Goal: Task Accomplishment & Management: Manage account settings

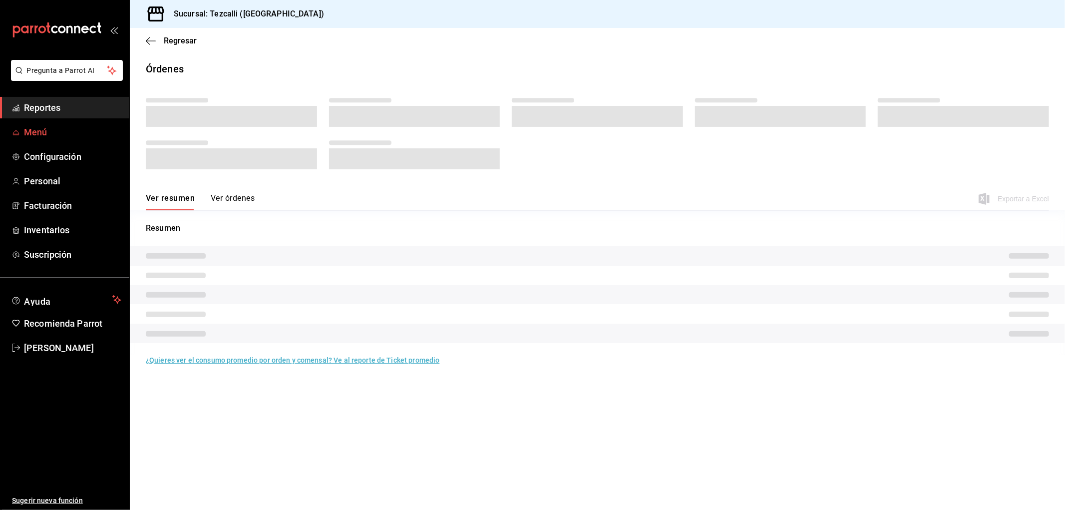
click at [63, 128] on span "Menú" at bounding box center [72, 131] width 97 height 13
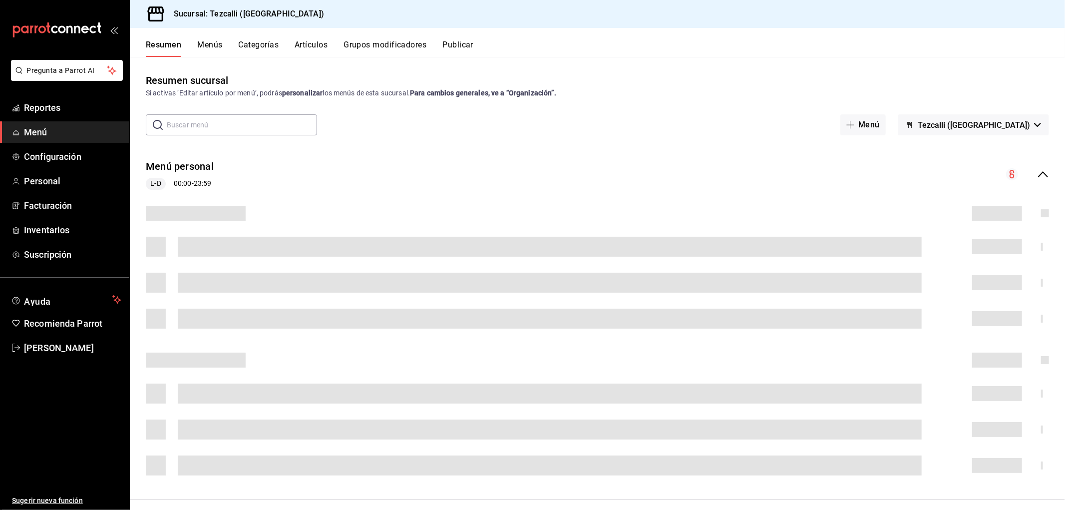
click at [390, 48] on button "Grupos modificadores" at bounding box center [385, 48] width 83 height 17
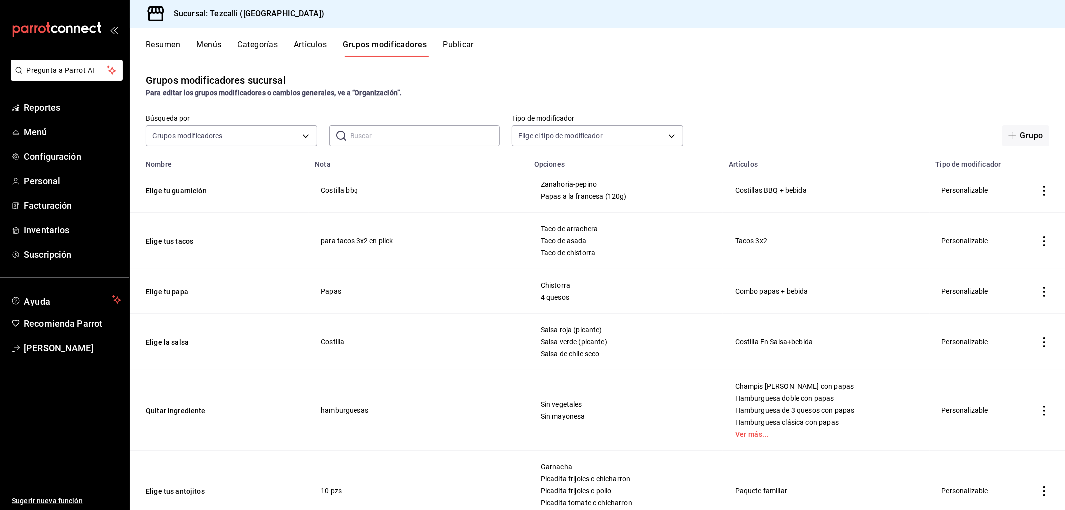
click at [359, 140] on input "text" at bounding box center [425, 136] width 150 height 20
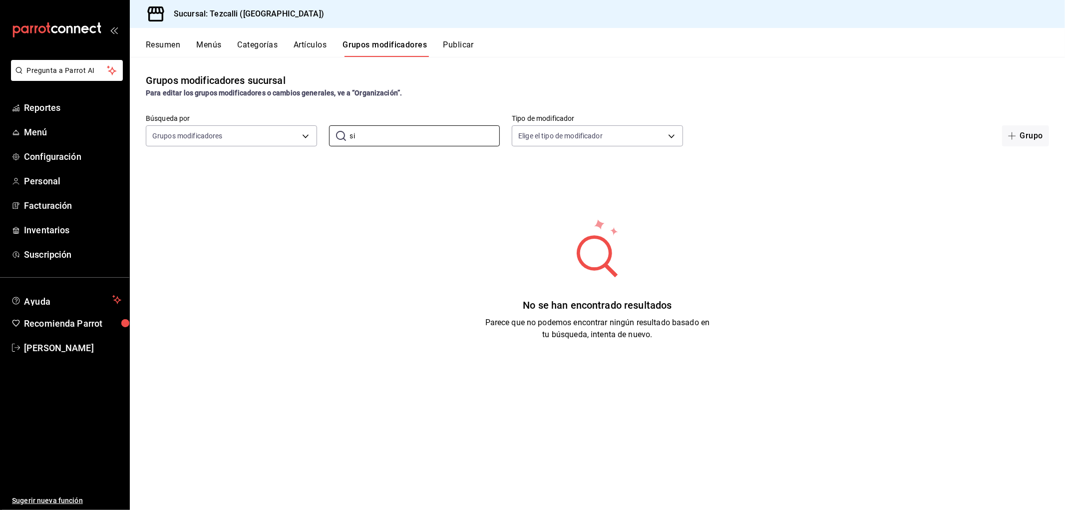
type input "s"
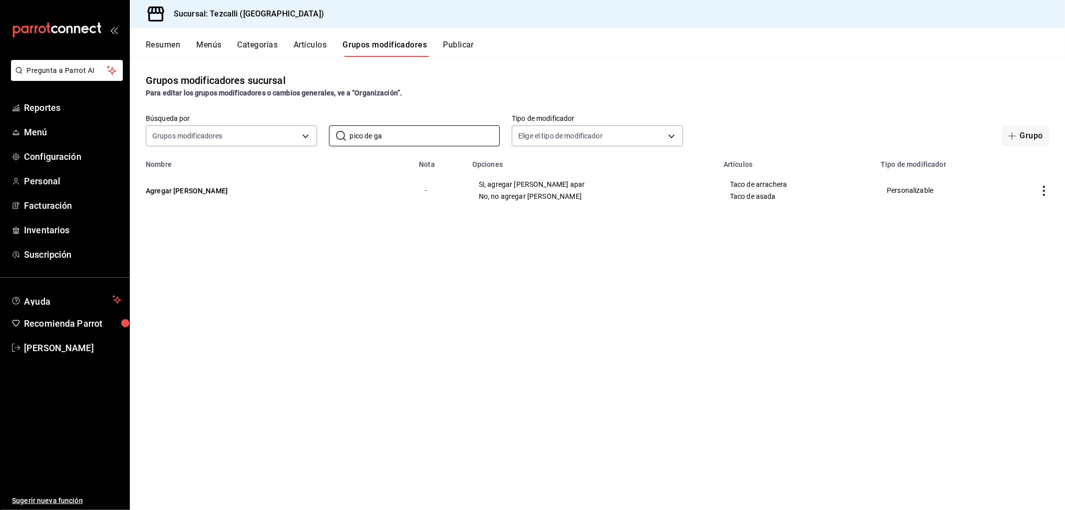
type input "pico de ga"
click at [1045, 192] on icon "actions" at bounding box center [1044, 191] width 10 height 10
click at [1026, 253] on span "Eliminar" at bounding box center [1013, 255] width 25 height 8
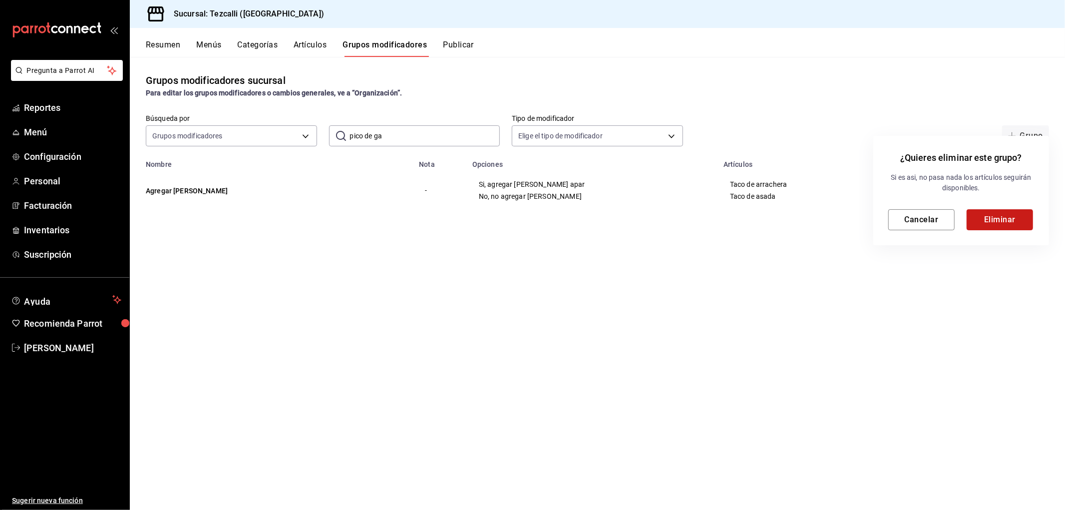
click at [1016, 223] on button "Eliminar" at bounding box center [1000, 219] width 66 height 21
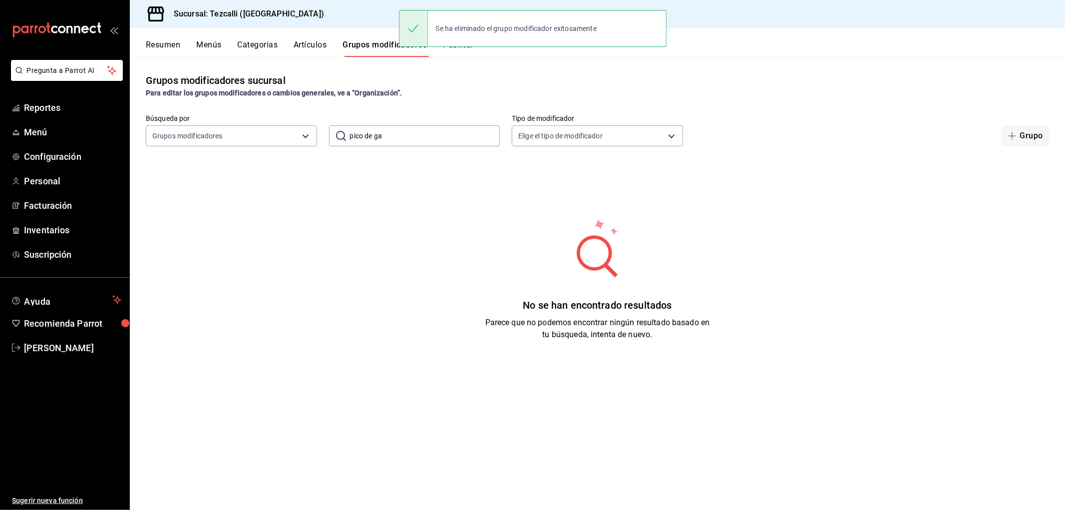
click at [474, 55] on button "Publicar" at bounding box center [458, 48] width 31 height 17
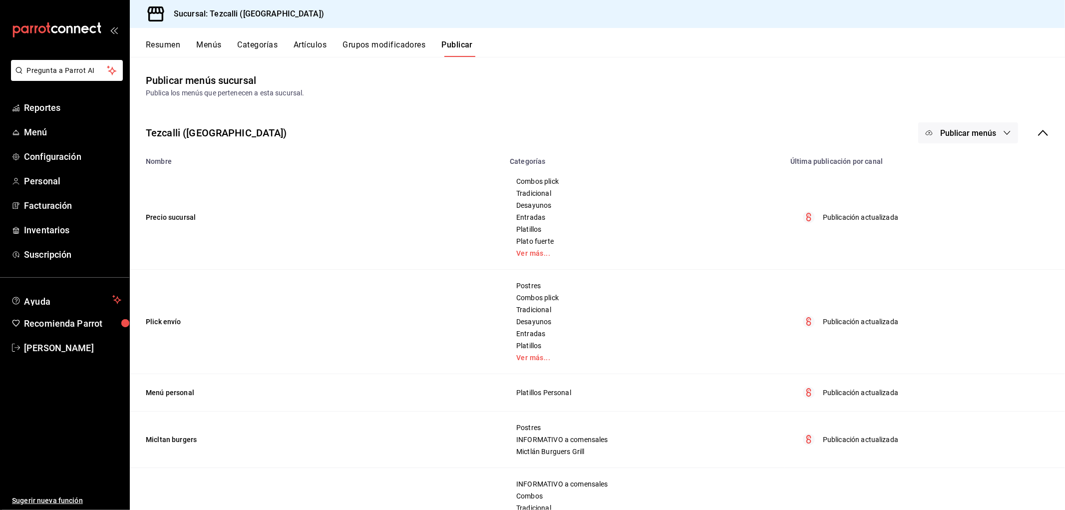
click at [981, 130] on span "Publicar menús" at bounding box center [968, 132] width 56 height 9
click at [966, 166] on span "Punto de venta" at bounding box center [975, 165] width 48 height 10
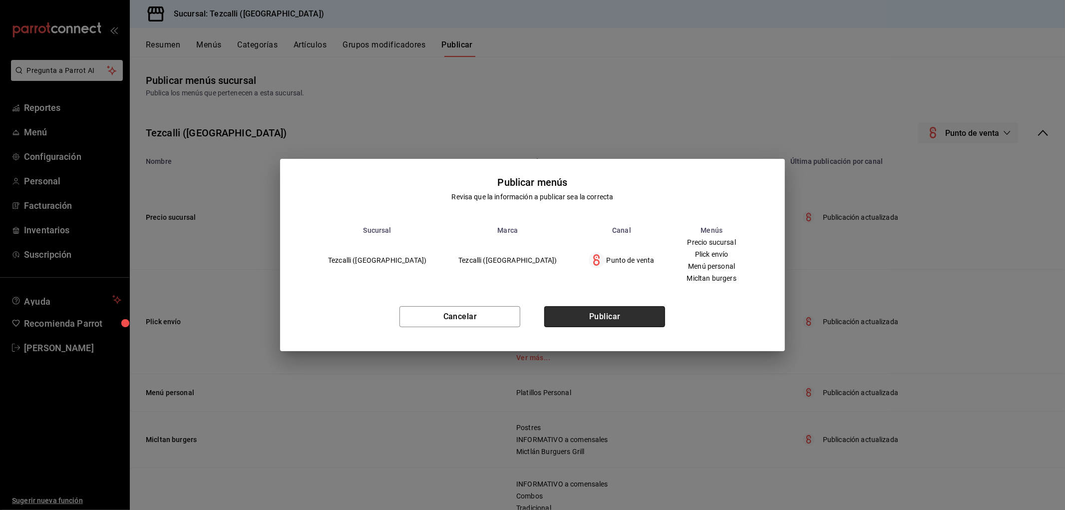
click at [608, 313] on button "Publicar" at bounding box center [604, 316] width 121 height 21
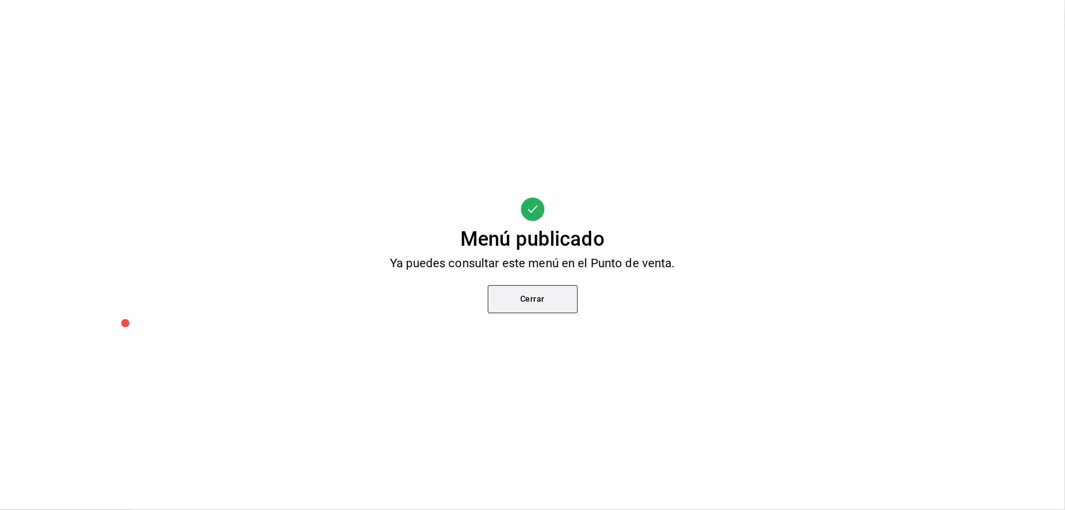
click at [536, 301] on button "Cerrar" at bounding box center [533, 299] width 90 height 28
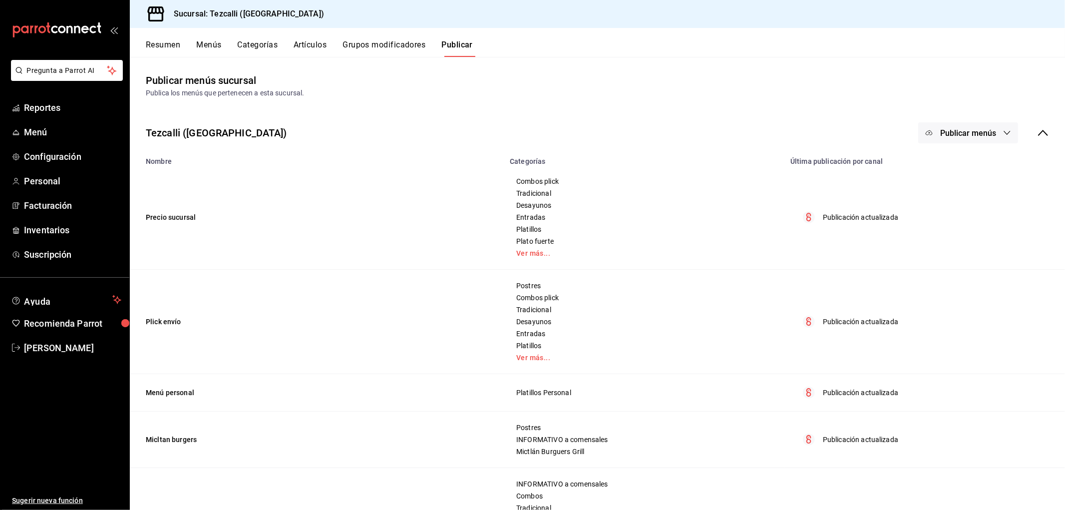
click at [974, 136] on span "Publicar menús" at bounding box center [968, 132] width 56 height 9
click at [972, 198] on span "Uber Eats" at bounding box center [975, 193] width 48 height 10
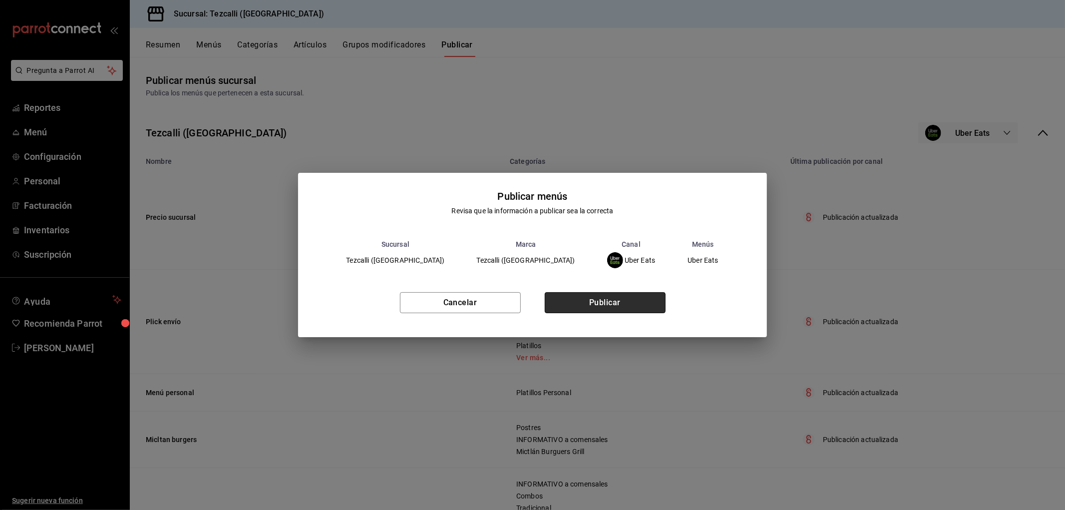
click at [599, 303] on button "Publicar" at bounding box center [605, 302] width 121 height 21
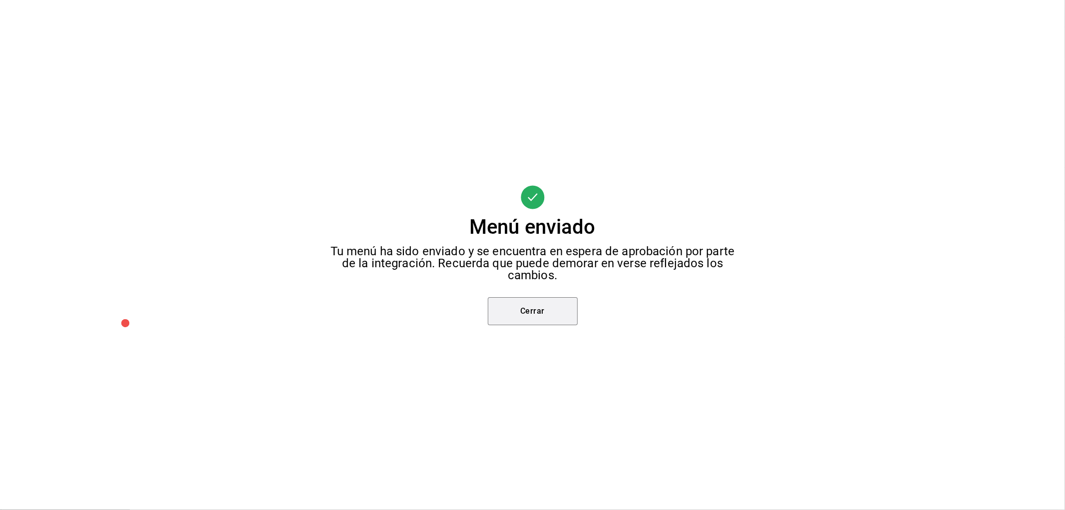
click at [537, 305] on button "Cerrar" at bounding box center [533, 311] width 90 height 28
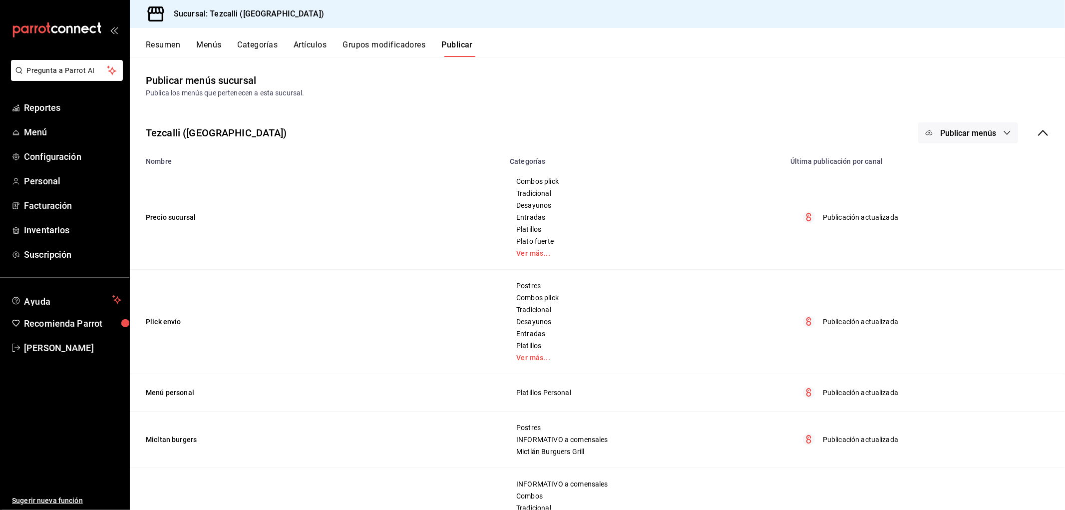
drag, startPoint x: 975, startPoint y: 124, endPoint x: 977, endPoint y: 141, distance: 17.6
click at [977, 125] on button "Publicar menús" at bounding box center [968, 132] width 100 height 21
click at [980, 217] on span "DiDi Food" at bounding box center [975, 221] width 48 height 10
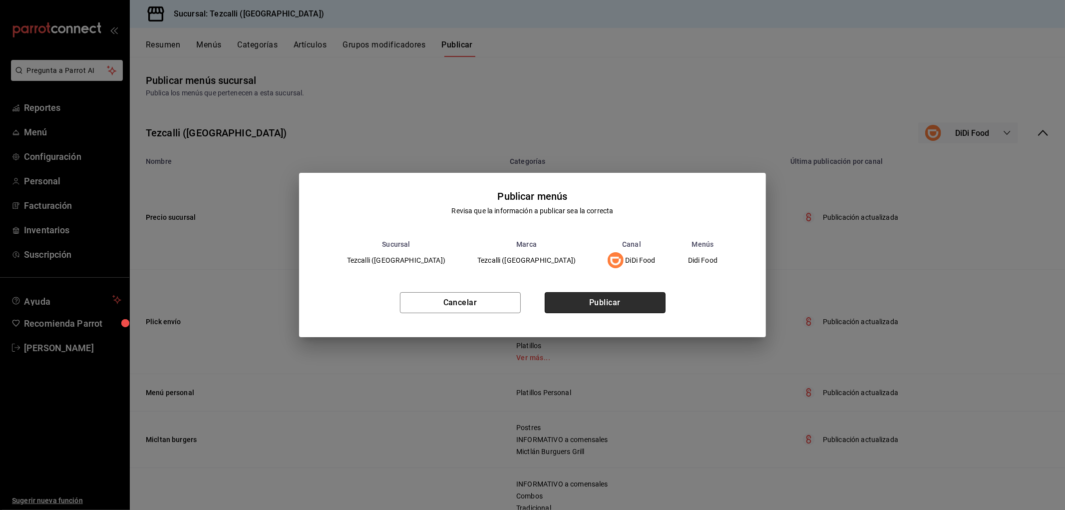
click at [603, 306] on button "Publicar" at bounding box center [605, 302] width 121 height 21
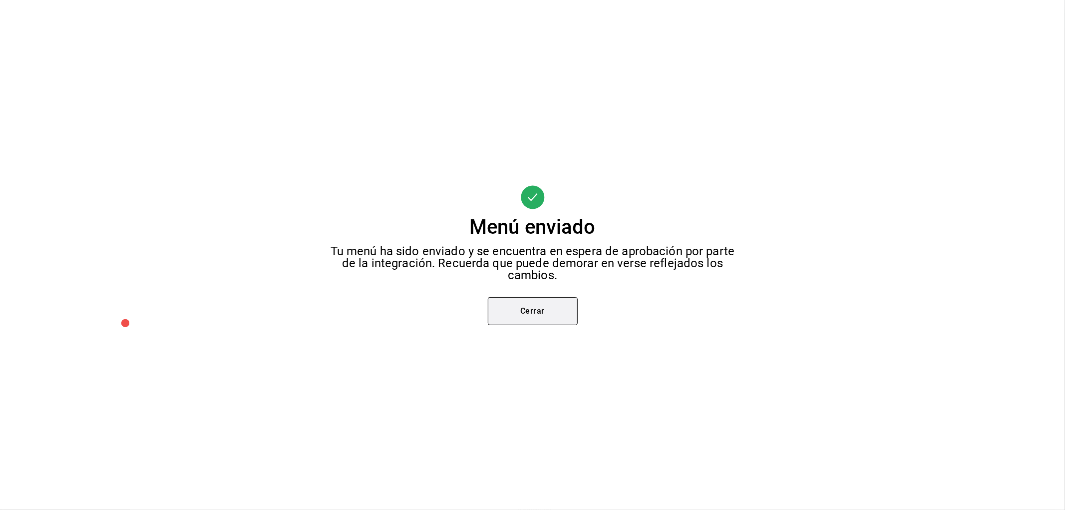
click at [557, 320] on button "Cerrar" at bounding box center [533, 311] width 90 height 28
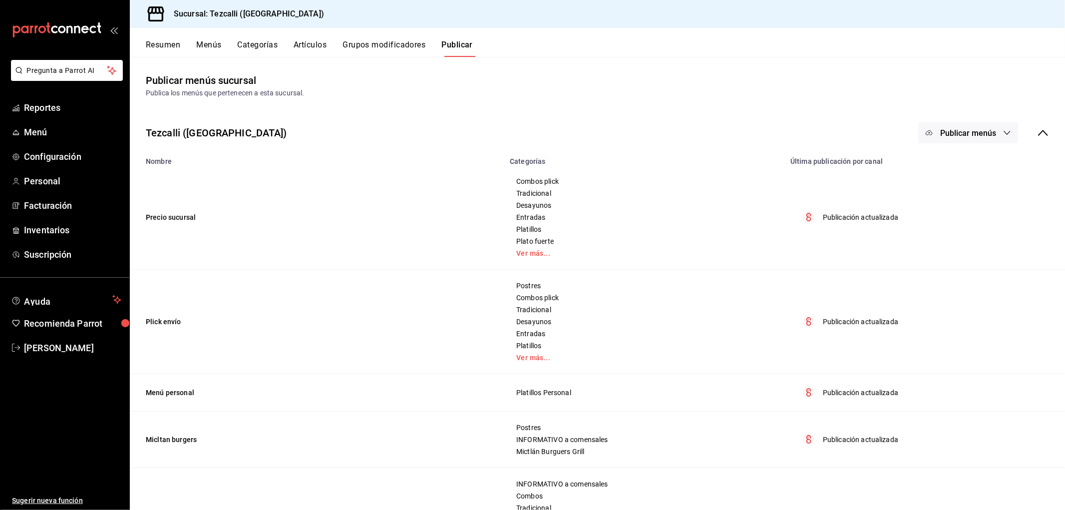
click at [1007, 126] on button "Publicar menús" at bounding box center [968, 132] width 100 height 21
click at [977, 260] on li "Rappi" at bounding box center [961, 249] width 92 height 28
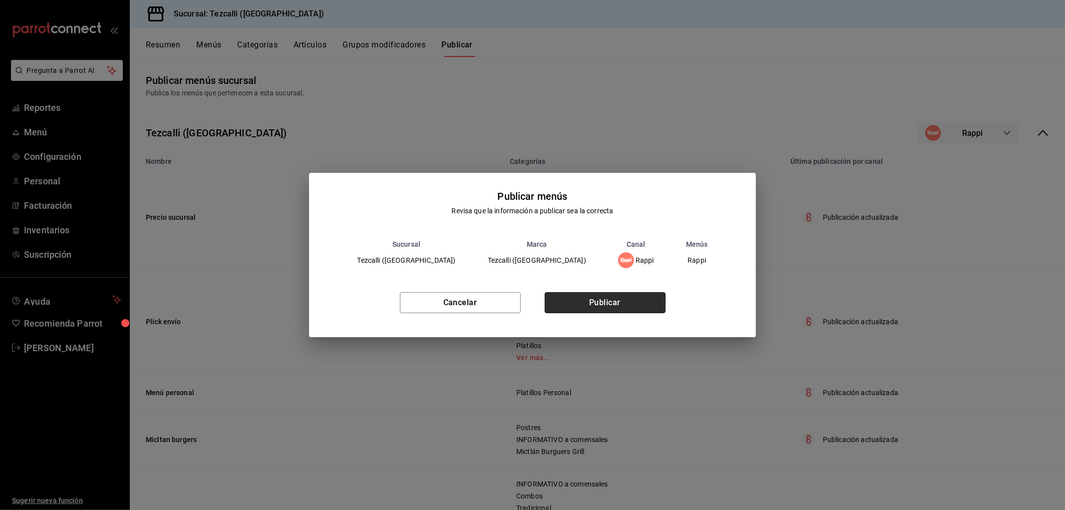
click at [613, 298] on button "Publicar" at bounding box center [605, 302] width 121 height 21
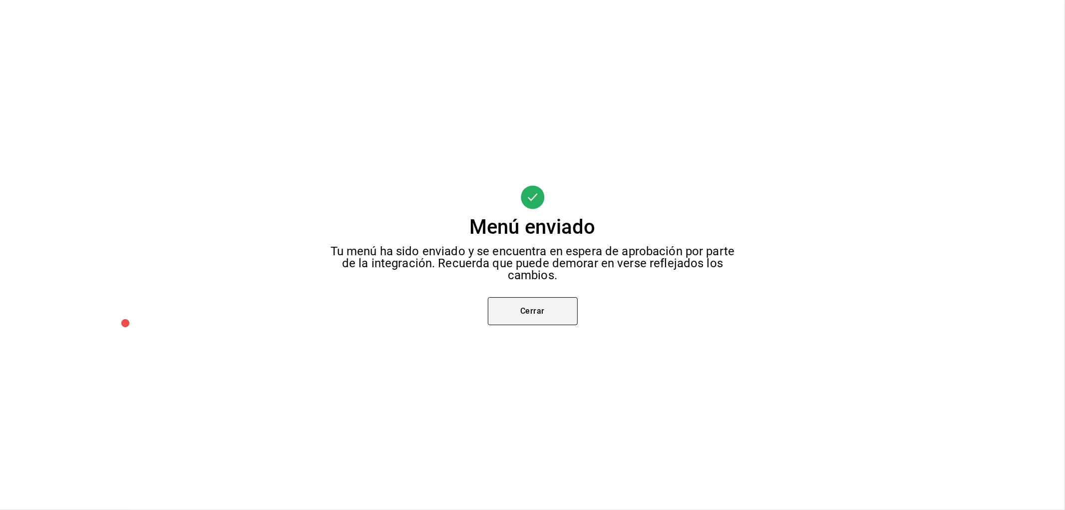
click at [547, 320] on button "Cerrar" at bounding box center [533, 311] width 90 height 28
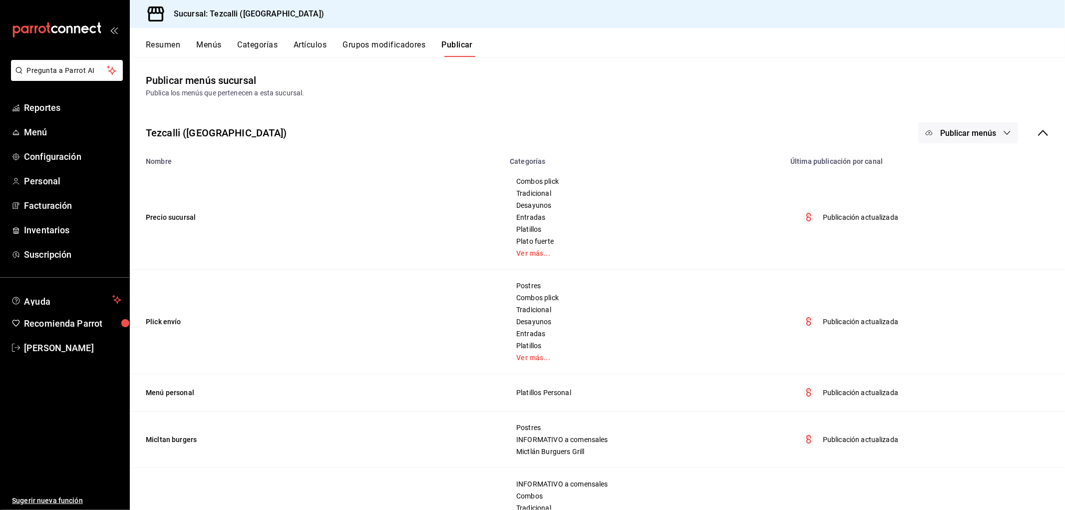
click at [1037, 136] on icon at bounding box center [1043, 133] width 12 height 12
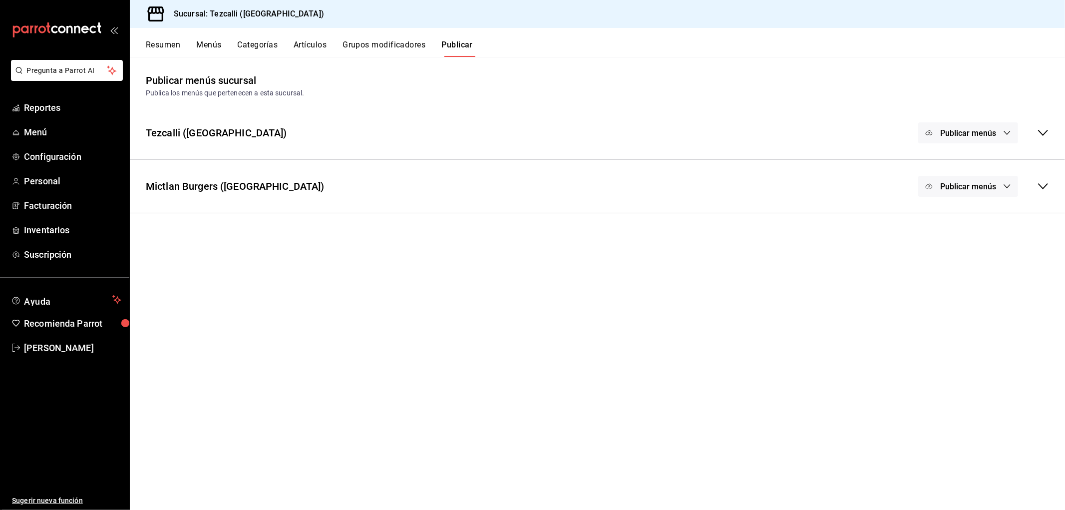
click at [986, 185] on span "Publicar menús" at bounding box center [968, 186] width 56 height 9
click at [980, 217] on span "Rappi" at bounding box center [983, 219] width 48 height 10
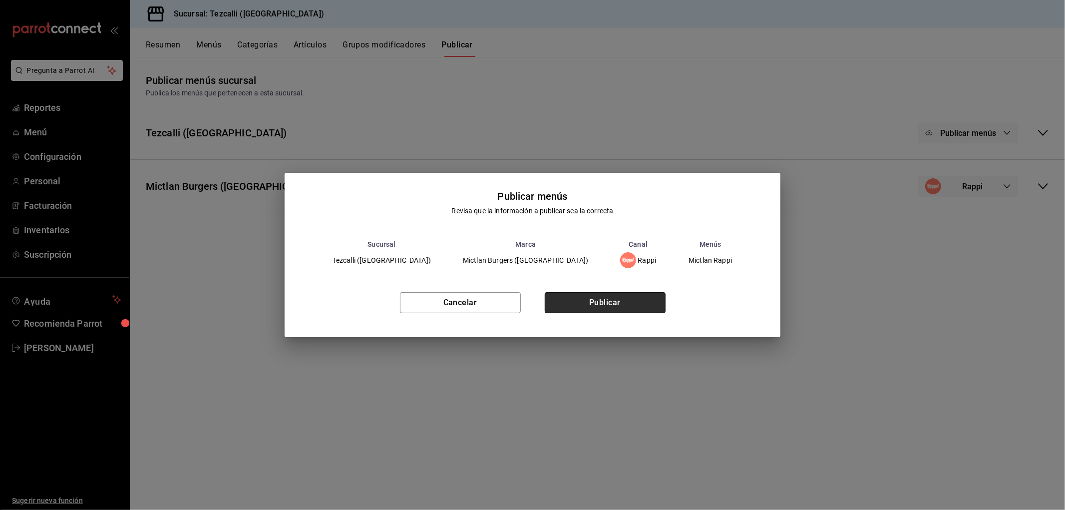
click at [595, 303] on button "Publicar" at bounding box center [605, 302] width 121 height 21
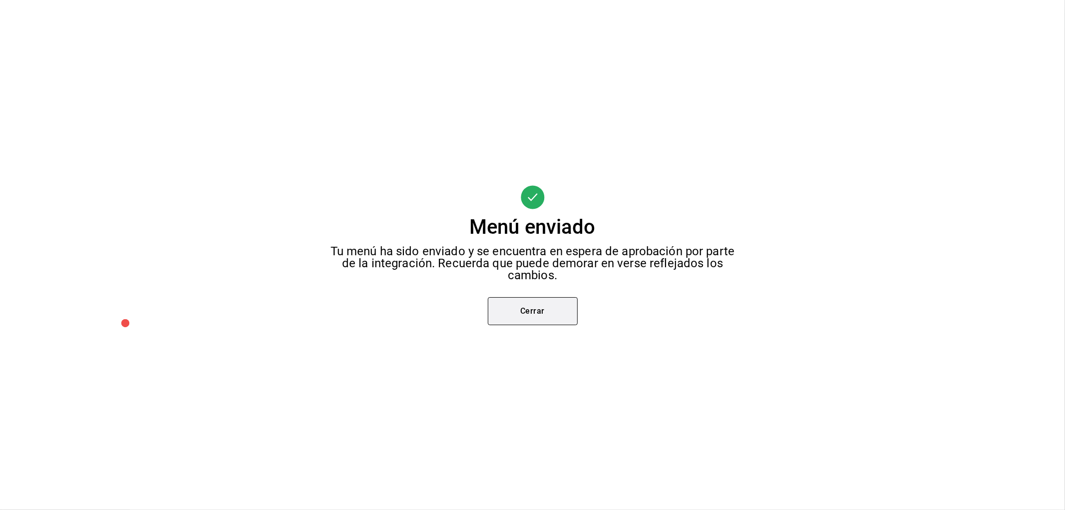
click at [546, 325] on button "Cerrar" at bounding box center [533, 311] width 90 height 28
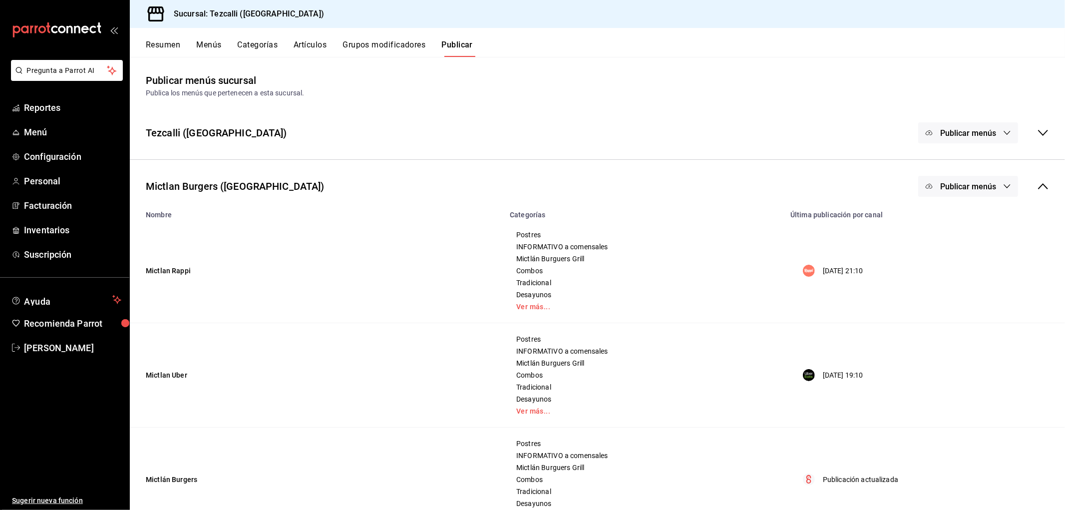
click at [986, 185] on span "Publicar menús" at bounding box center [968, 186] width 56 height 9
click at [985, 248] on span "Uber Eats" at bounding box center [975, 247] width 48 height 10
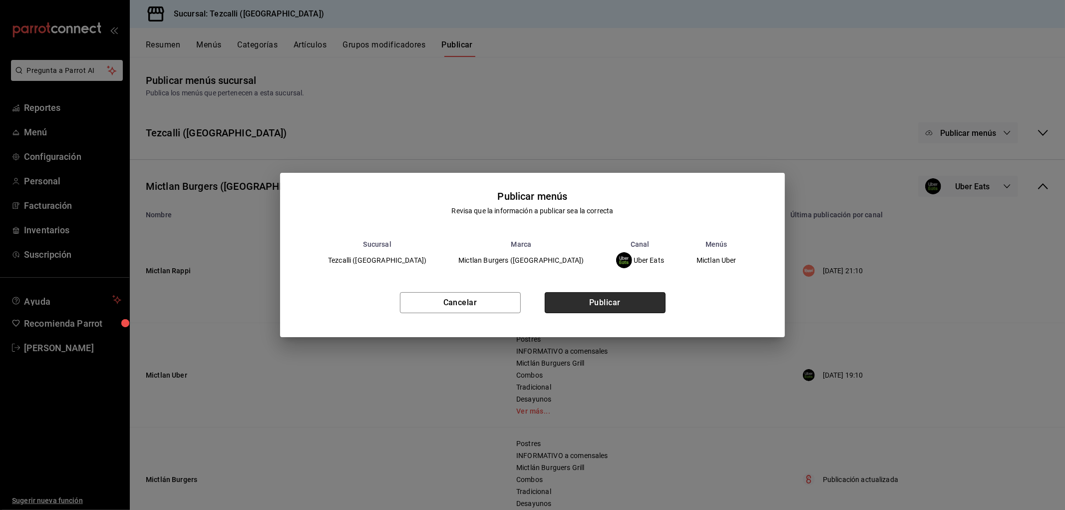
click at [596, 310] on button "Publicar" at bounding box center [605, 302] width 121 height 21
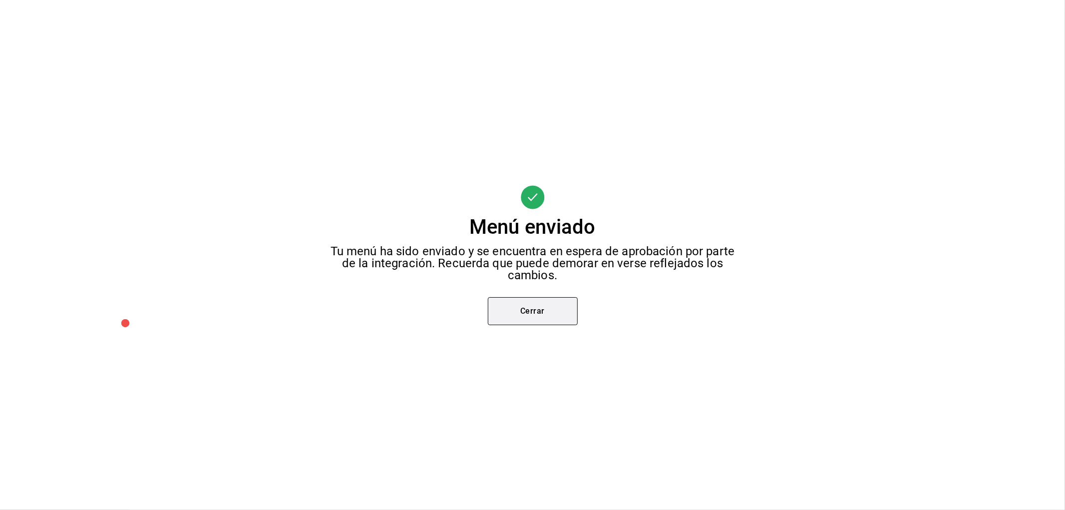
click at [545, 311] on button "Cerrar" at bounding box center [533, 311] width 90 height 28
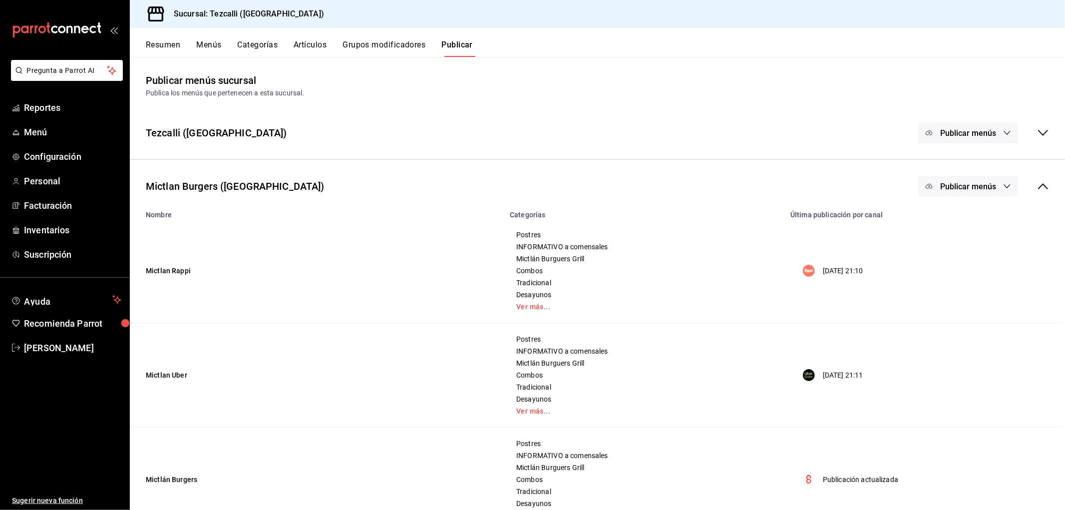
click at [966, 191] on span "Publicar menús" at bounding box center [968, 186] width 56 height 9
click at [980, 301] on span "DiDi Food" at bounding box center [975, 303] width 48 height 10
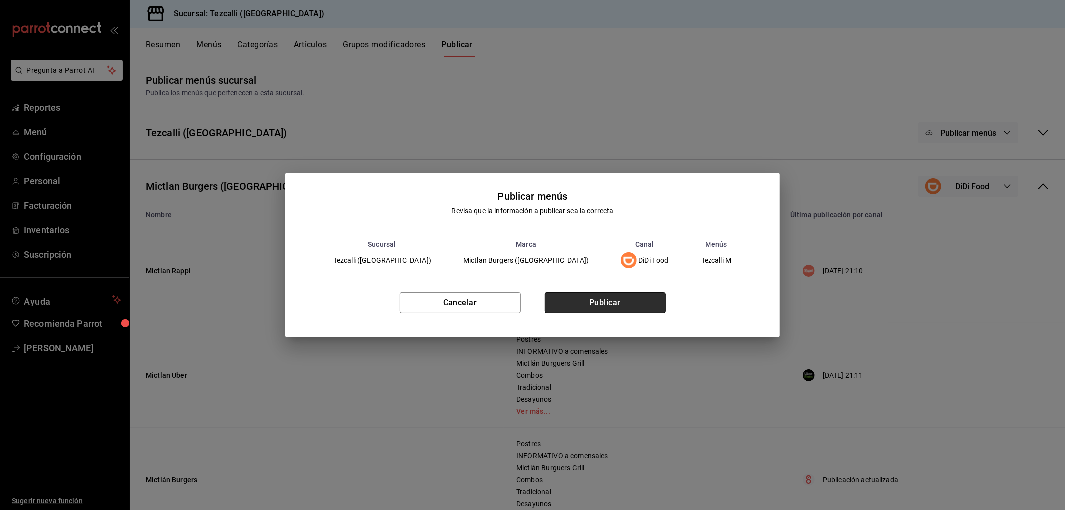
click at [586, 300] on button "Publicar" at bounding box center [605, 302] width 121 height 21
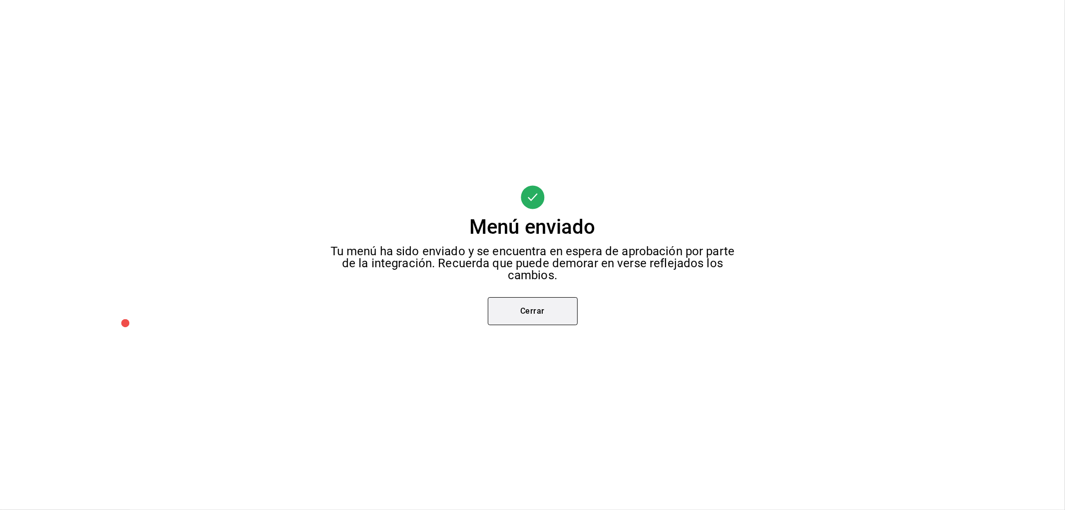
click at [536, 302] on button "Cerrar" at bounding box center [533, 311] width 90 height 28
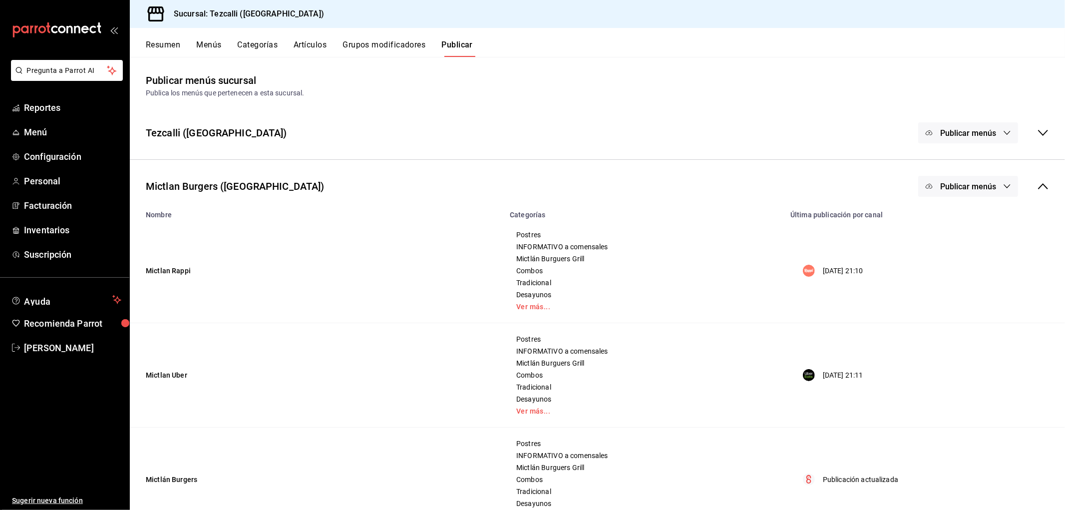
click at [205, 49] on button "Menús" at bounding box center [208, 48] width 25 height 17
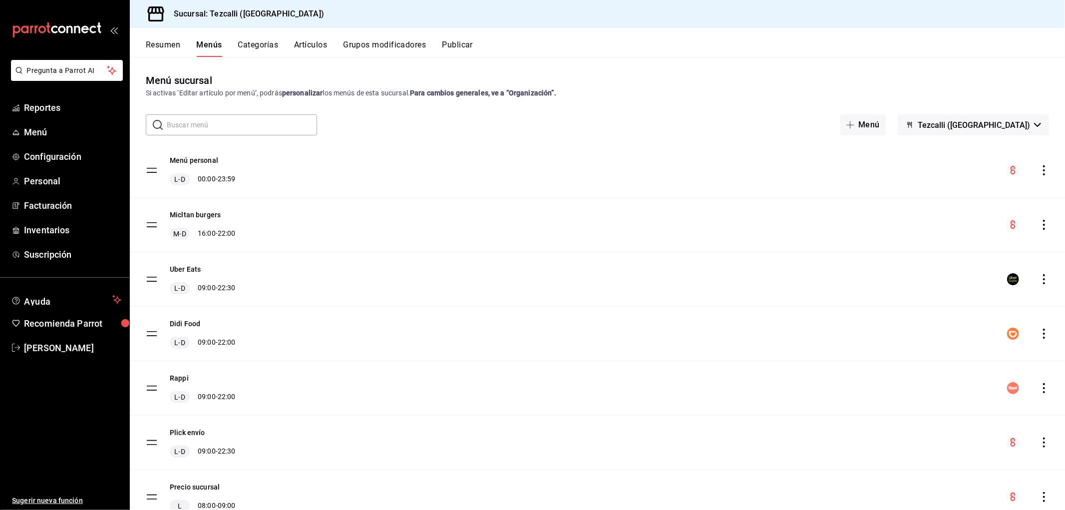
click at [308, 42] on button "Artículos" at bounding box center [310, 48] width 33 height 17
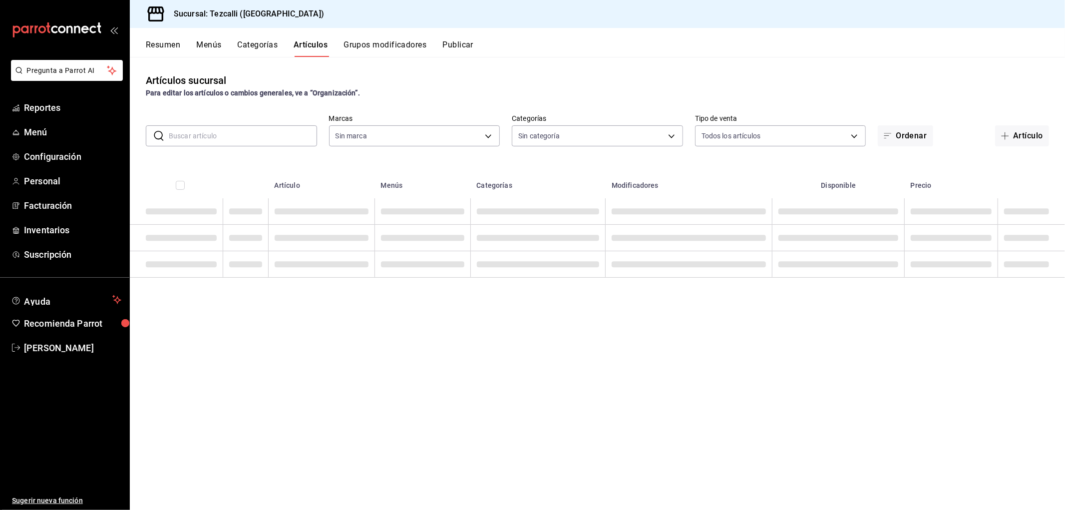
click at [242, 133] on input "text" at bounding box center [243, 136] width 148 height 20
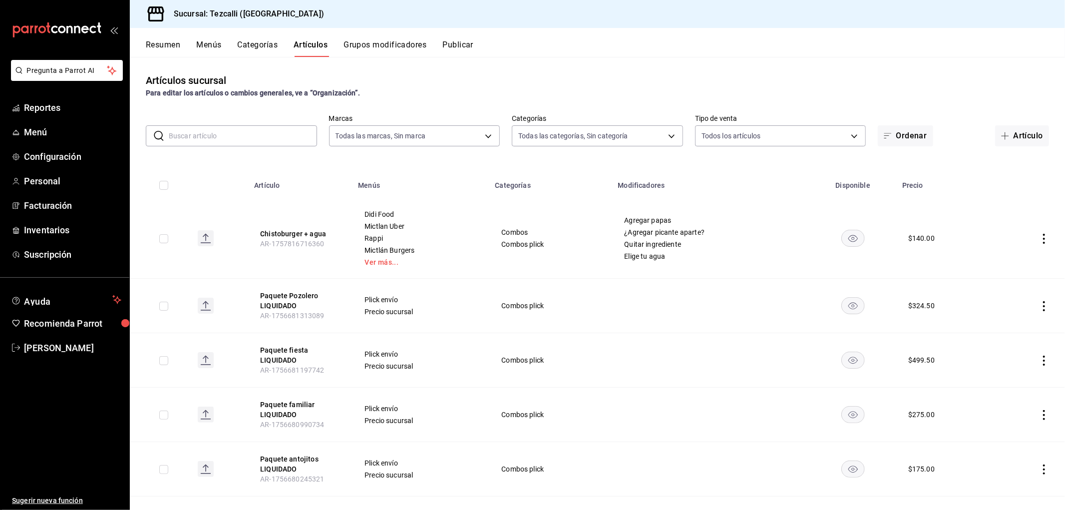
type input "18689ee2-ba4b-482e-b8cd-c8334c7db8ec,22f768fd-becd-4c31-a818-2407a4be0b08"
type input "a037816d-1762-4110-85fb-de6c64f56d36,ed31f90a-1473-4592-bc6b-c482666ba759,20878…"
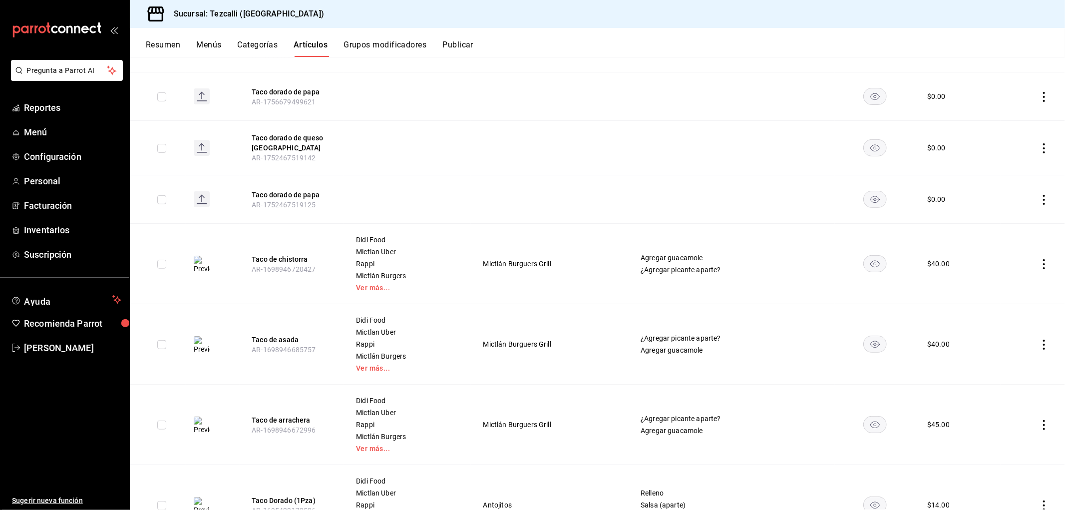
scroll to position [333, 0]
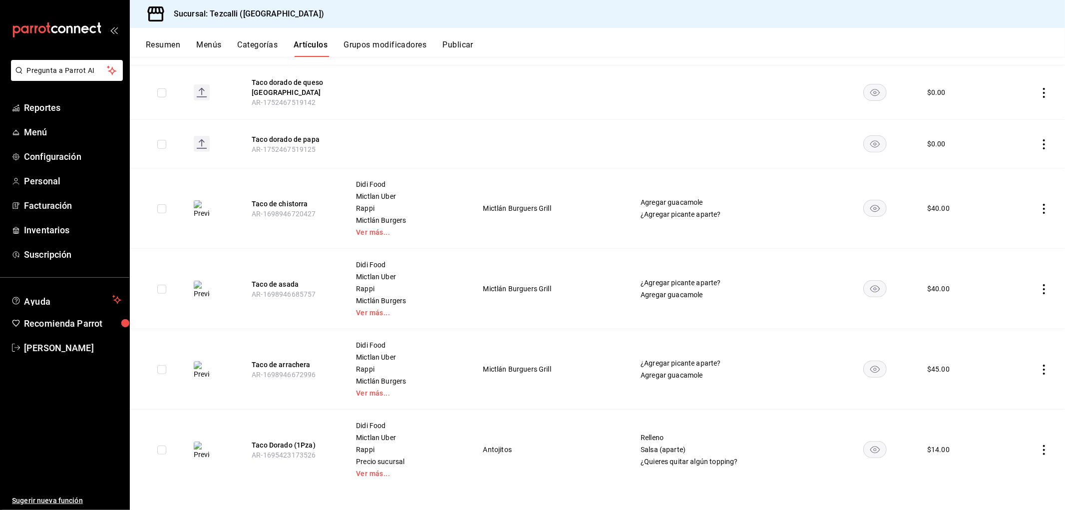
type input "taco"
click at [1041, 208] on icon "actions" at bounding box center [1044, 209] width 10 height 10
drag, startPoint x: 1003, startPoint y: 252, endPoint x: 1004, endPoint y: 226, distance: 25.5
click at [1004, 226] on ul "Editar Duplicar Eliminar" at bounding box center [997, 251] width 60 height 69
click at [1004, 226] on span "Editar" at bounding box center [1006, 231] width 26 height 10
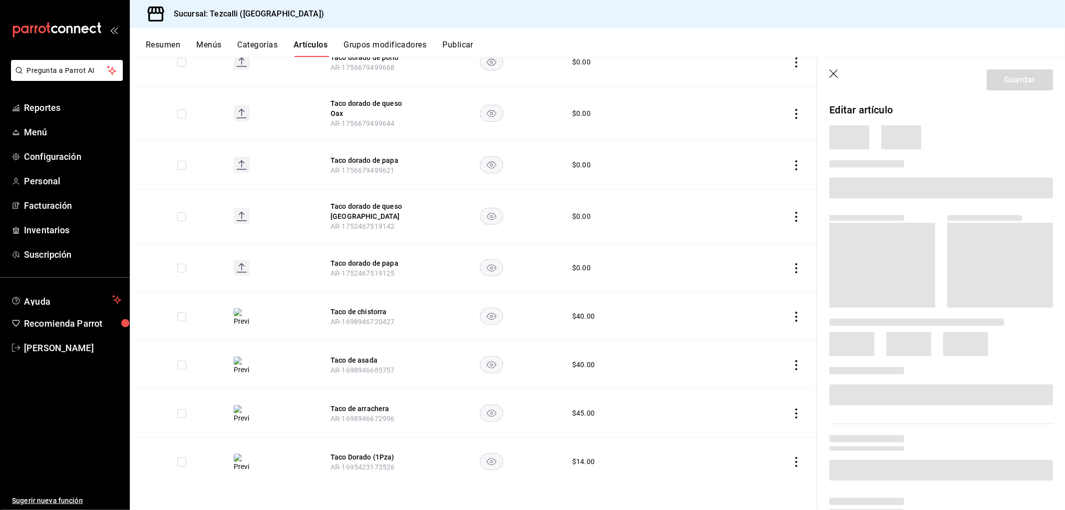
scroll to position [208, 0]
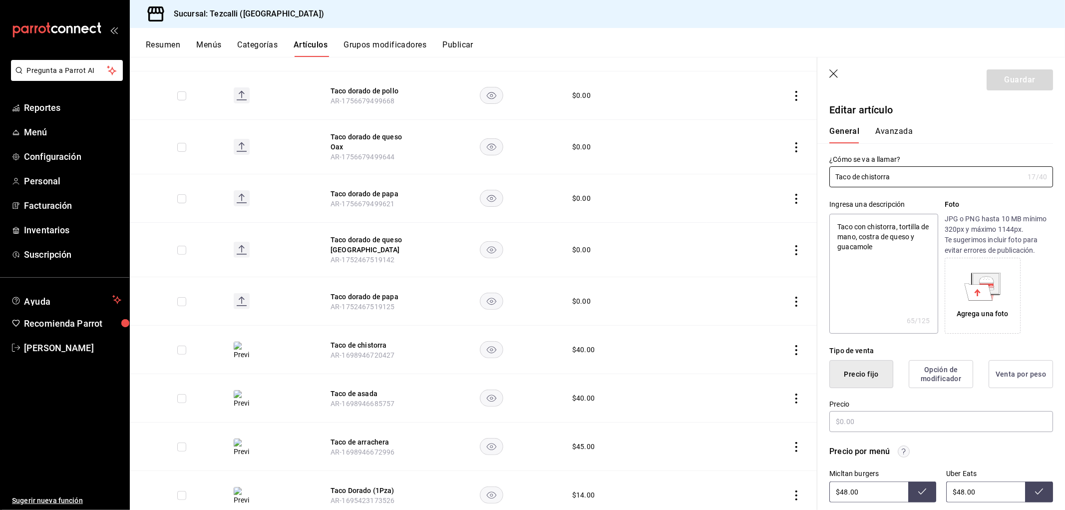
type textarea "x"
type input "$40.00"
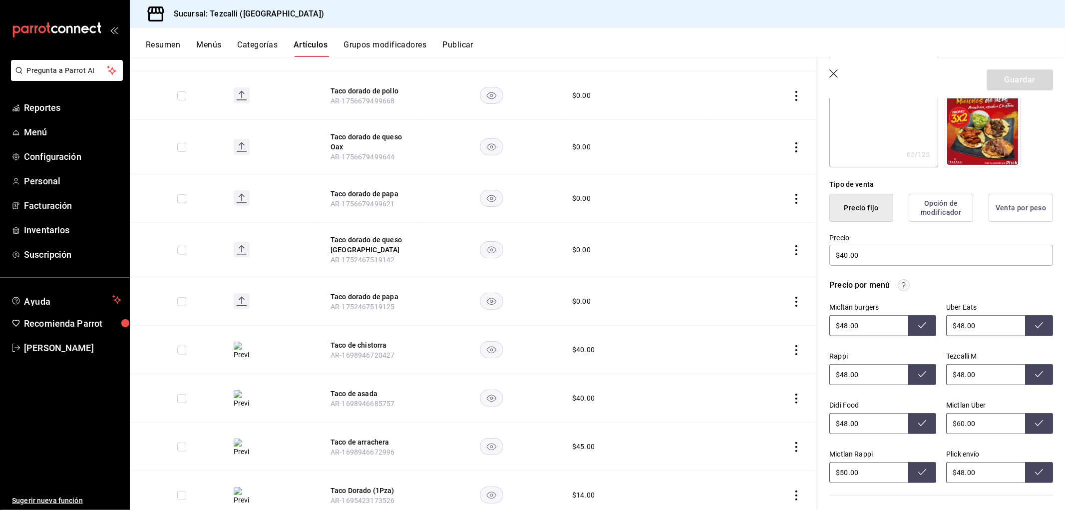
scroll to position [222, 0]
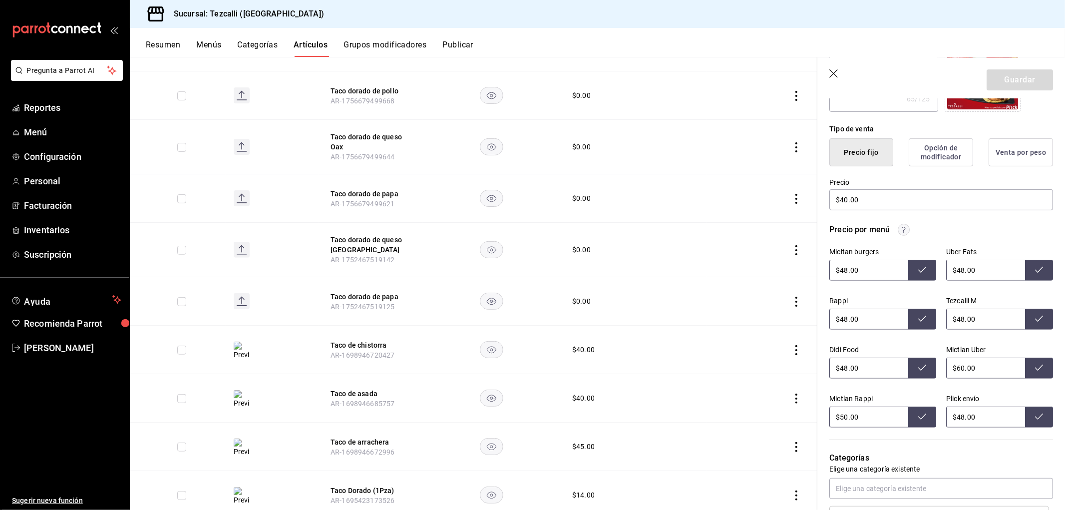
click at [984, 418] on input "$48.00" at bounding box center [985, 416] width 79 height 21
type input "$55.00"
click at [869, 265] on input "$48.00" at bounding box center [868, 270] width 79 height 21
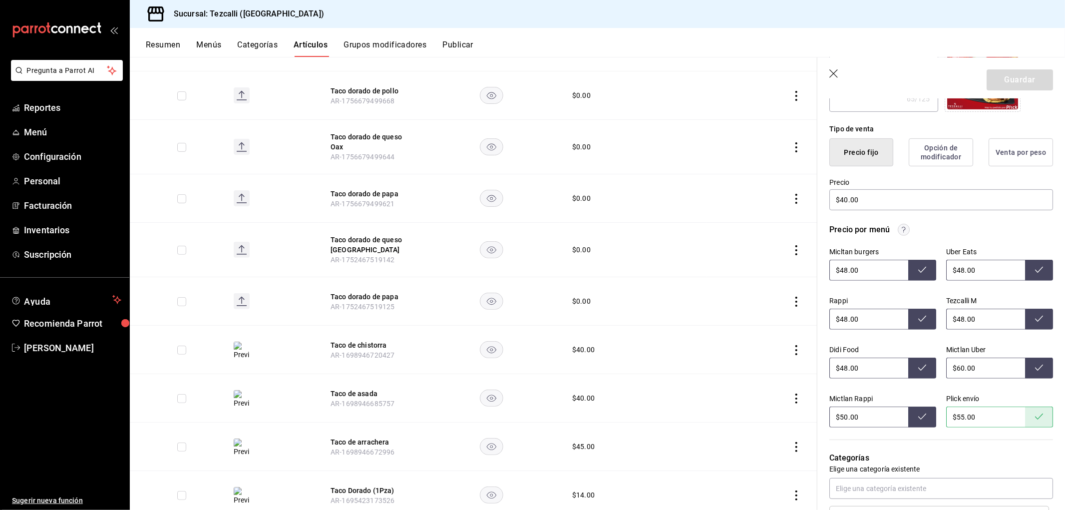
click at [869, 265] on input "$48.00" at bounding box center [868, 270] width 79 height 21
type input "$60.00"
click at [975, 270] on input "$48.00" at bounding box center [985, 270] width 79 height 21
type input "$60.00"
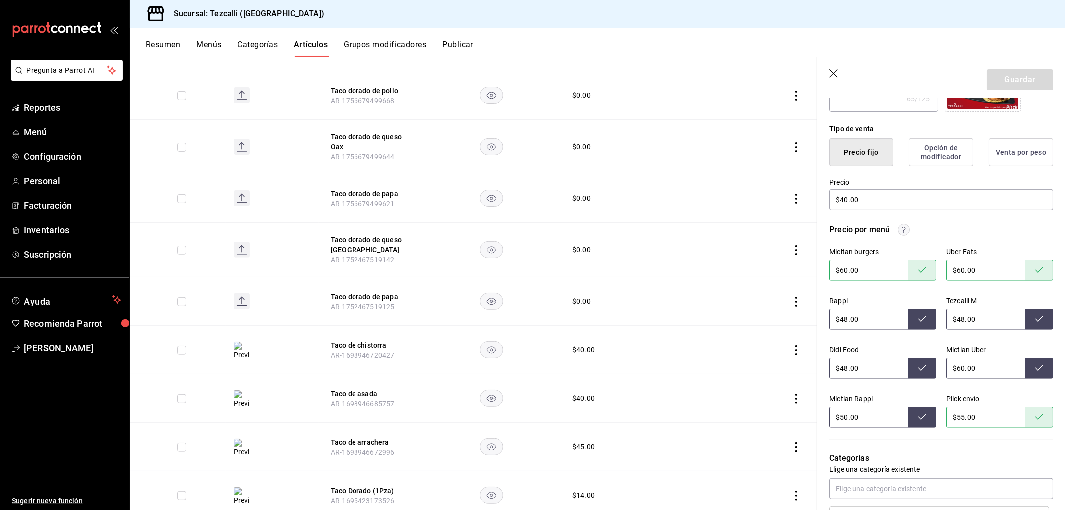
click at [882, 319] on input "$48.00" at bounding box center [868, 319] width 79 height 21
type input "$60.00"
click at [966, 313] on input "$48.00" at bounding box center [985, 319] width 79 height 21
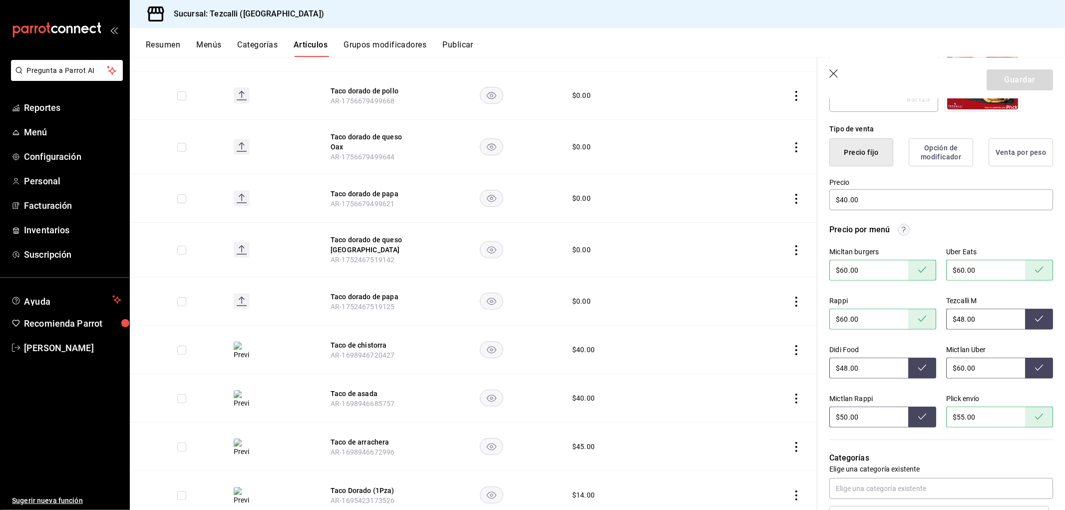
click at [966, 313] on input "$48.00" at bounding box center [985, 319] width 79 height 21
type input "$60.00"
click at [865, 369] on input "$48.00" at bounding box center [868, 368] width 79 height 21
type input "$60.00"
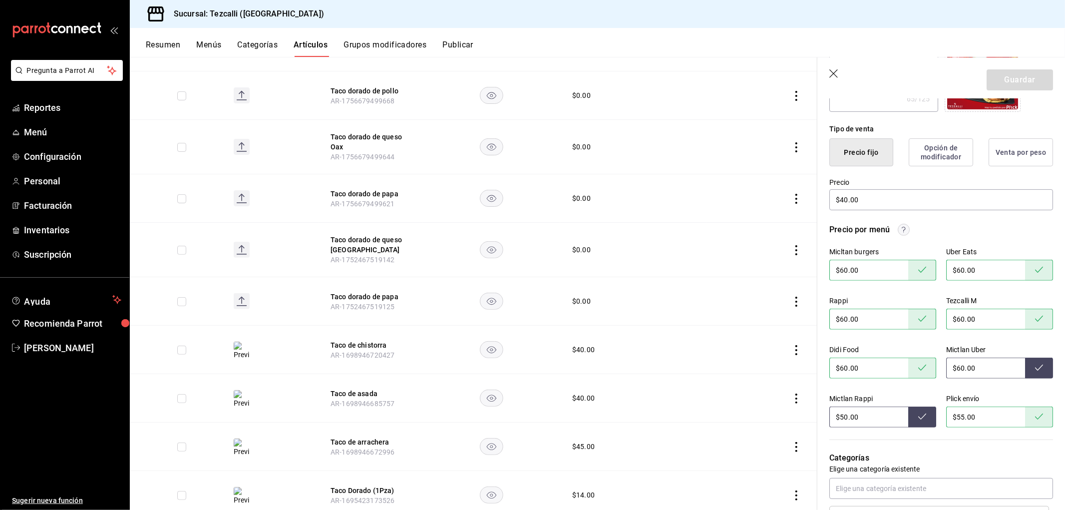
click at [954, 366] on input "$60.00" at bounding box center [985, 368] width 79 height 21
click at [1041, 367] on button at bounding box center [1039, 368] width 28 height 21
click at [974, 367] on input "$60.00" at bounding box center [985, 368] width 79 height 21
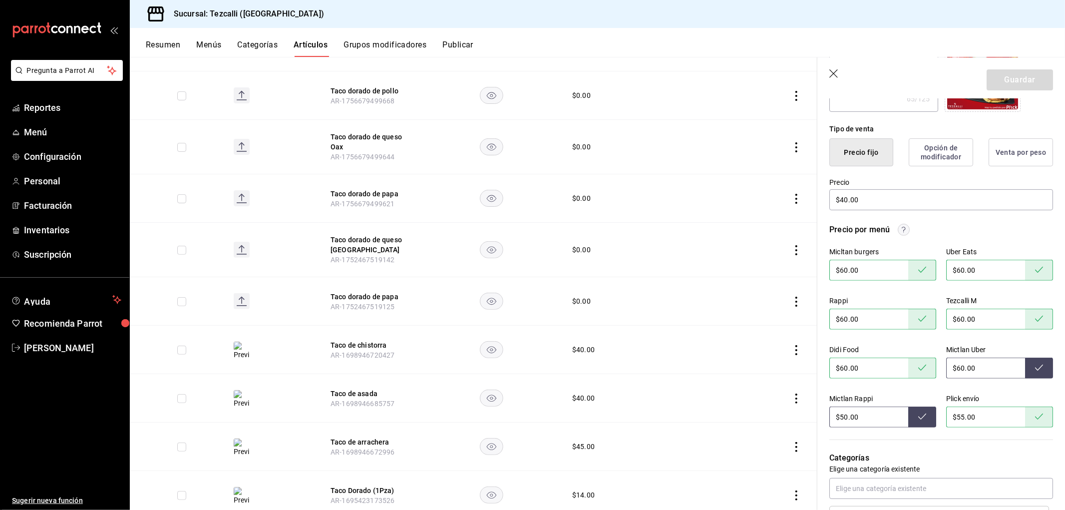
click at [974, 367] on input "$60.00" at bounding box center [985, 368] width 79 height 21
click at [932, 345] on div "Micltan burgers $60.00 Uber Eats $60.00 Rappi $60.00 Tezcalli M $60.00 Didi Foo…" at bounding box center [941, 338] width 224 height 180
click at [957, 370] on input "$6.00" at bounding box center [985, 368] width 79 height 21
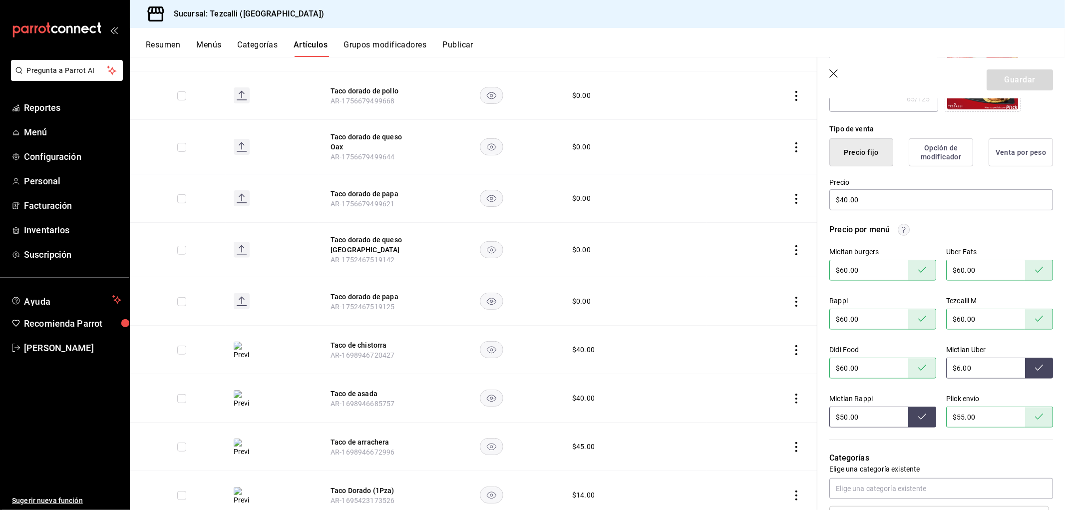
click at [957, 370] on input "$6.00" at bounding box center [985, 368] width 79 height 21
type input "$60.00"
click at [947, 348] on div "Mictlan Uber" at bounding box center [999, 350] width 107 height 8
click at [855, 412] on input "$50.00" at bounding box center [868, 416] width 79 height 21
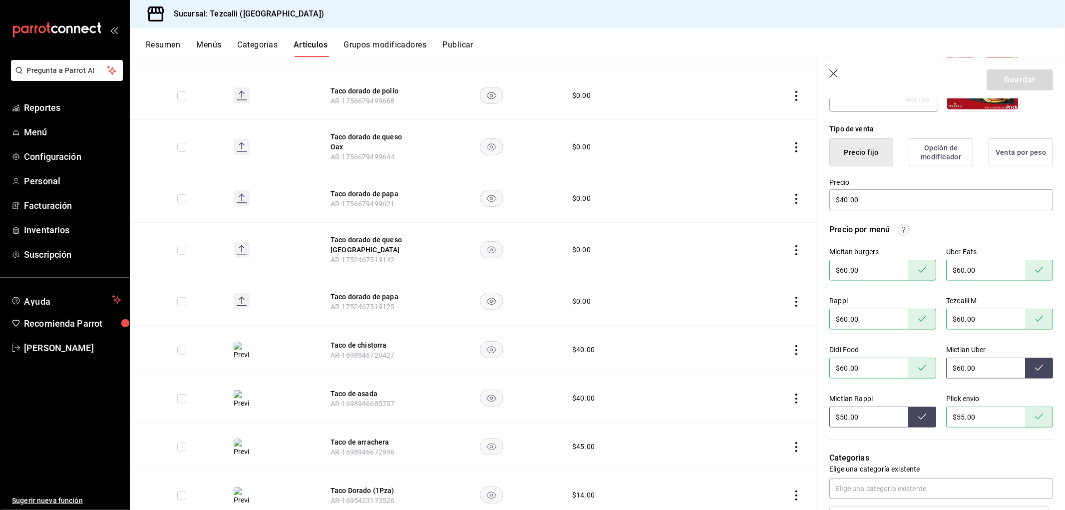
click at [855, 412] on input "$50.00" at bounding box center [868, 416] width 79 height 21
type input "$60.00"
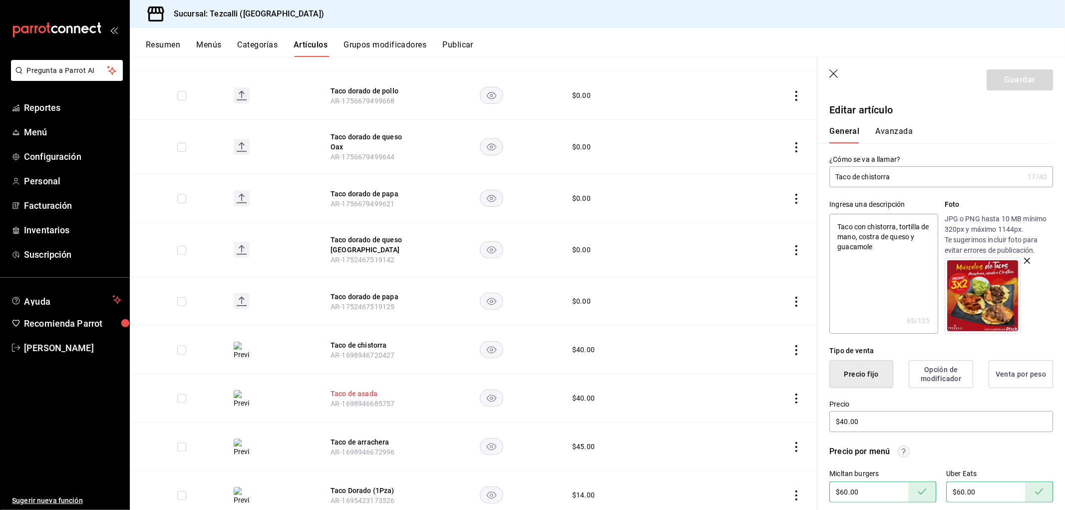
click at [367, 396] on button "Taco de asada" at bounding box center [371, 394] width 80 height 10
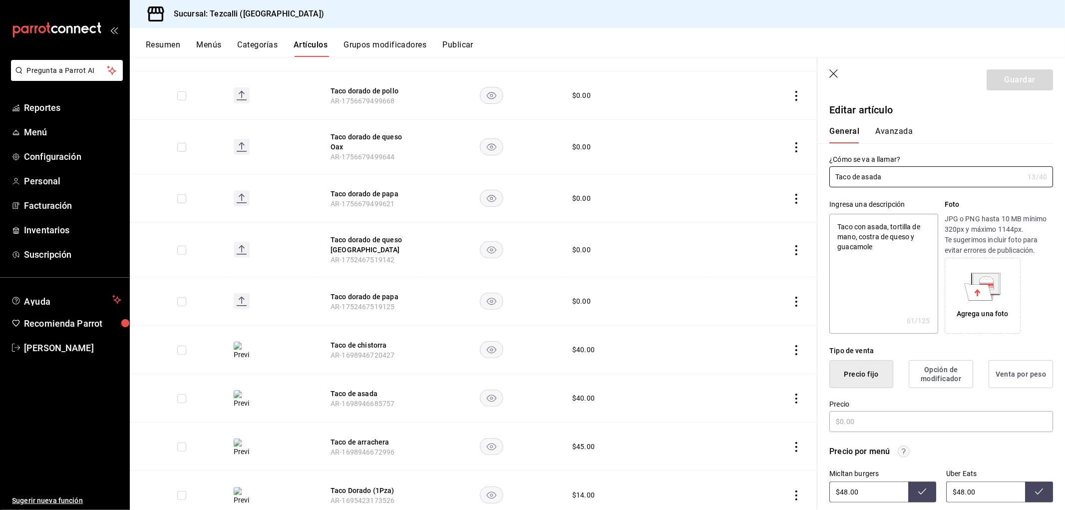
type textarea "x"
type input "$40.00"
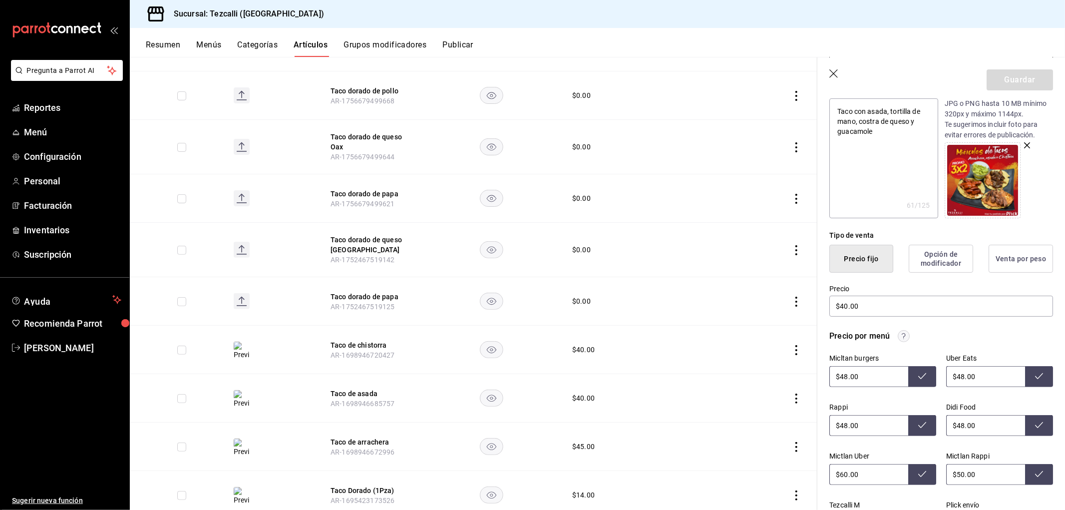
scroll to position [222, 0]
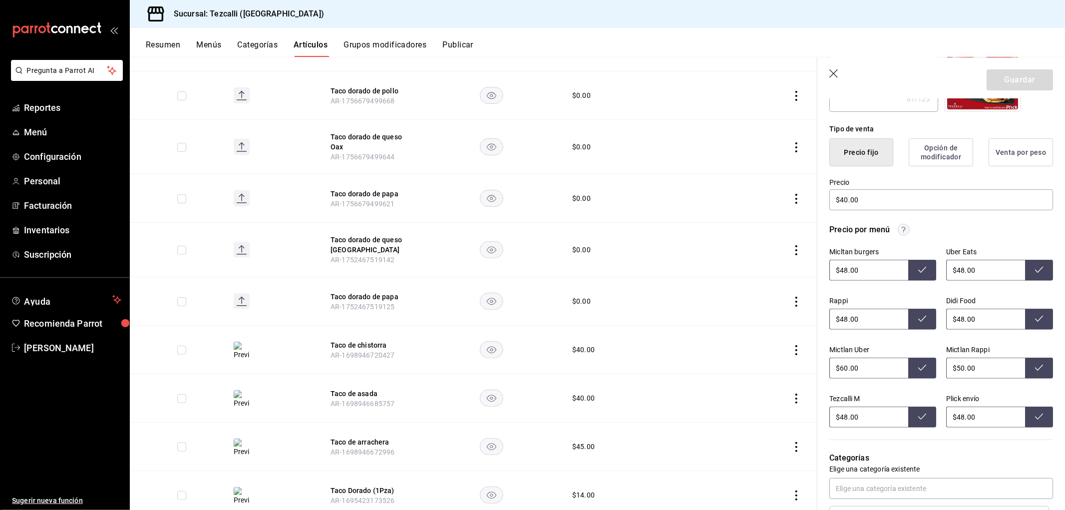
click at [868, 273] on input "$48.00" at bounding box center [868, 270] width 79 height 21
type input "$60.00"
click at [356, 348] on button "Taco de chistorra" at bounding box center [371, 345] width 80 height 10
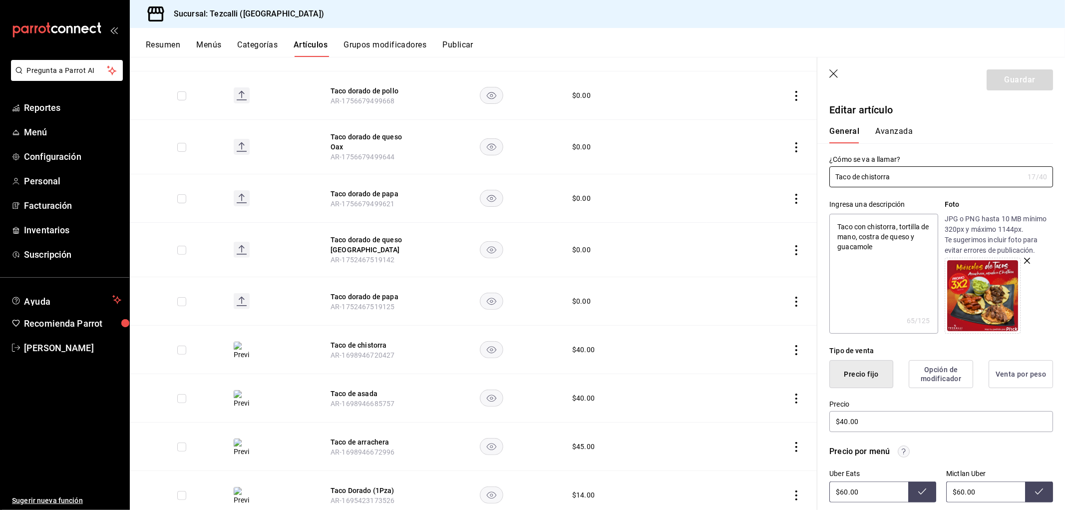
scroll to position [207, 0]
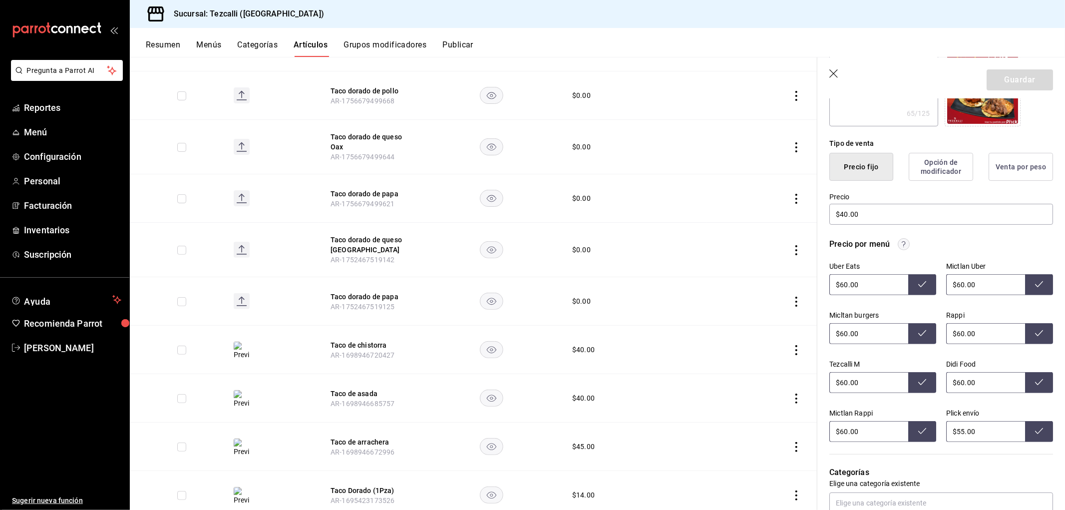
click at [368, 399] on span "AR-1698946685757" at bounding box center [363, 403] width 64 height 8
click at [368, 395] on button "Taco de asada" at bounding box center [371, 394] width 80 height 10
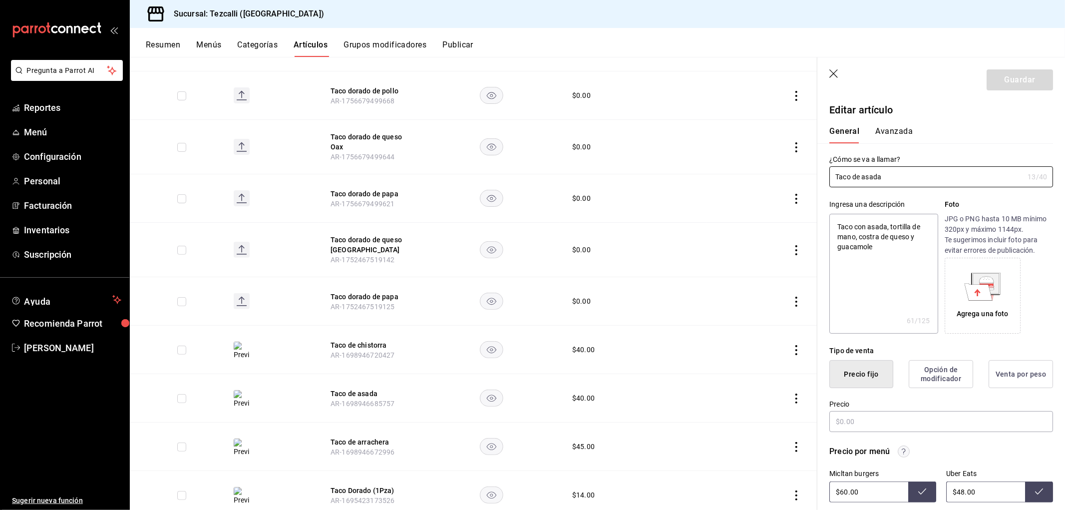
type textarea "x"
type input "$40.00"
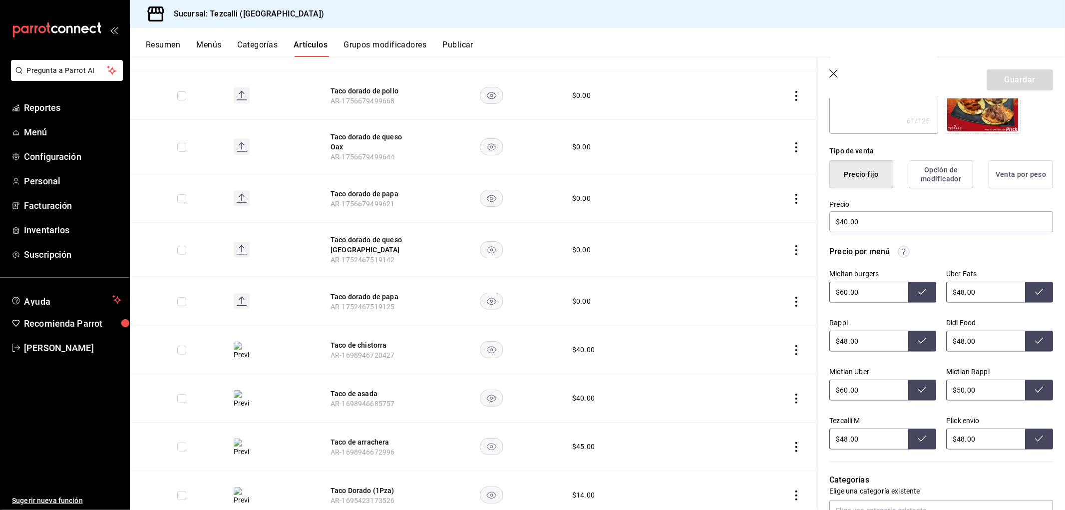
scroll to position [277, 0]
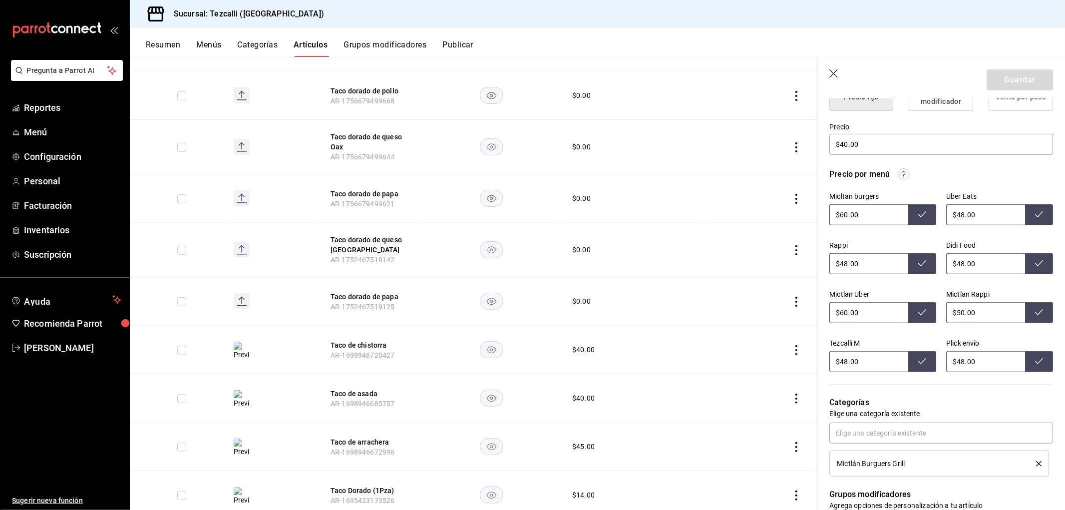
click at [978, 365] on input "$48.00" at bounding box center [985, 361] width 79 height 21
type input "$55.00"
click at [966, 210] on input "$48.00" at bounding box center [985, 214] width 79 height 21
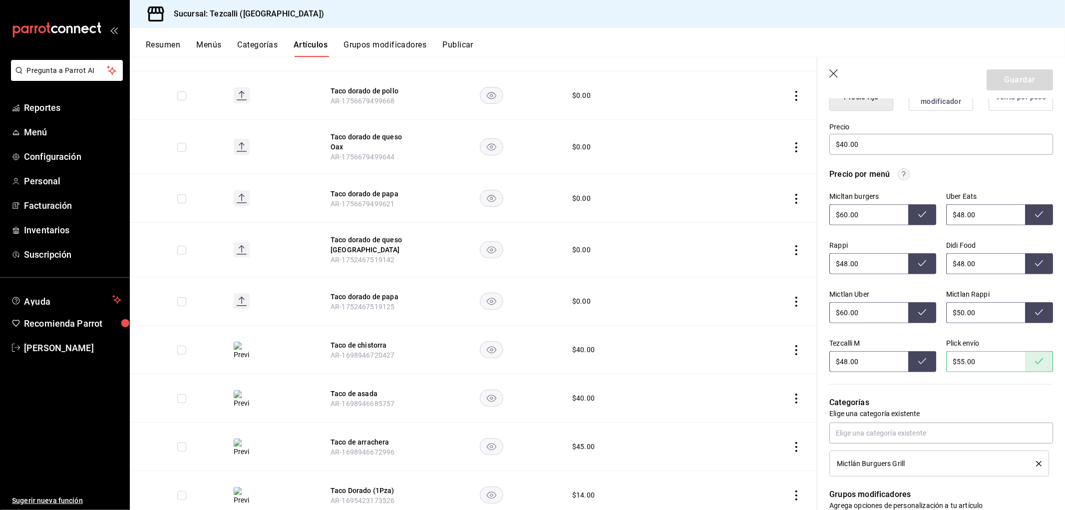
click at [966, 210] on input "$48.00" at bounding box center [985, 214] width 79 height 21
type input "$60.00"
click at [866, 267] on input "$48.00" at bounding box center [868, 263] width 79 height 21
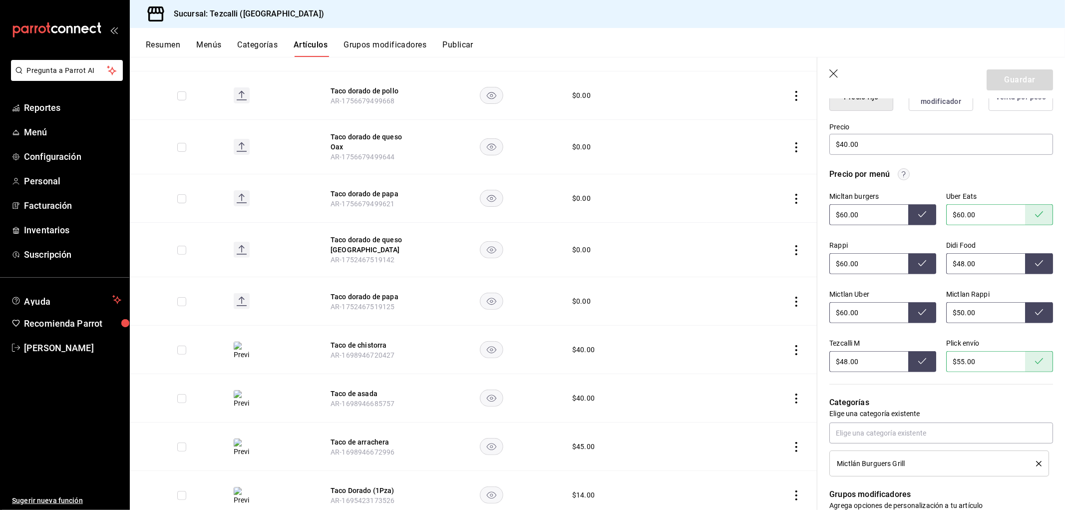
type input "$60.00"
click at [957, 265] on input "$48.00" at bounding box center [985, 263] width 79 height 21
type input "$60.00"
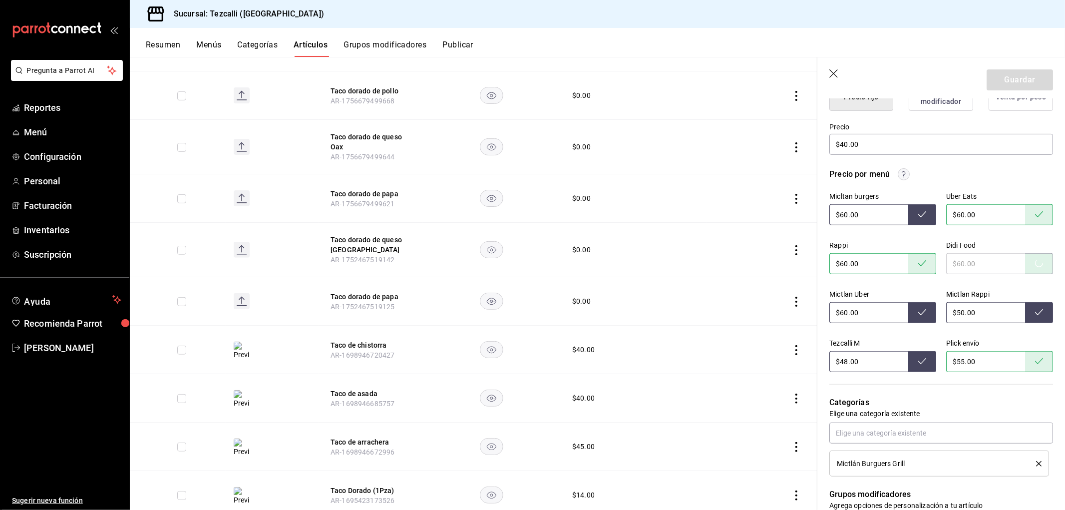
click at [879, 300] on div "Mictlan Uber $60.00" at bounding box center [882, 306] width 107 height 33
click at [867, 311] on input "$60.00" at bounding box center [868, 312] width 79 height 21
click at [950, 310] on input "$50.00" at bounding box center [985, 312] width 79 height 21
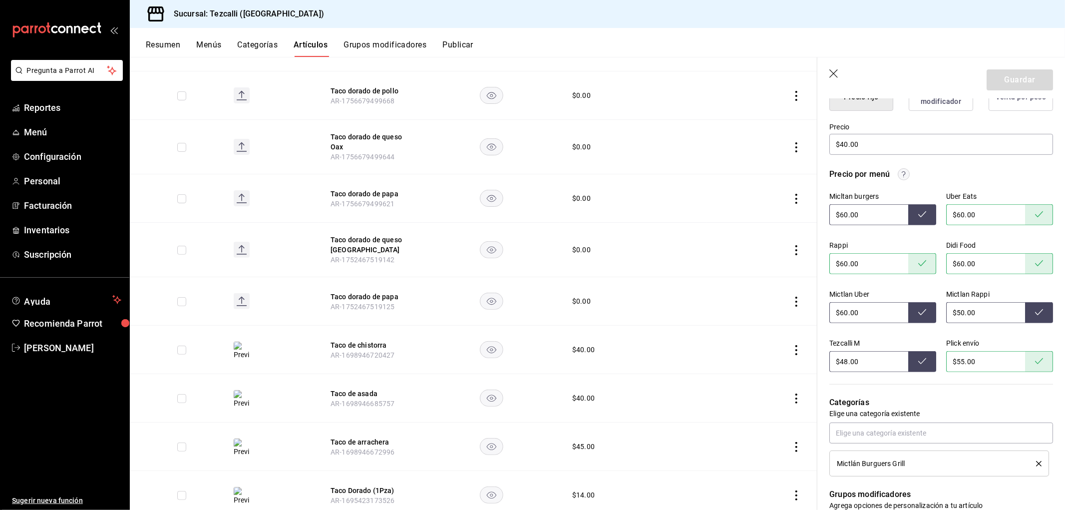
click at [950, 310] on input "$50.00" at bounding box center [985, 312] width 79 height 21
type input "$60.00"
click at [847, 360] on input "$48.00" at bounding box center [868, 361] width 79 height 21
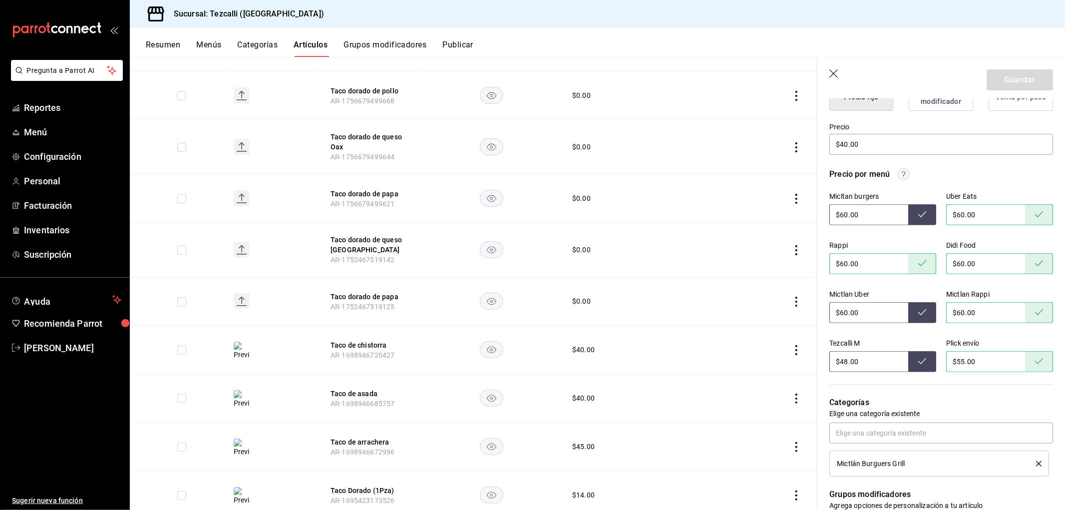
click at [847, 360] on input "$48.00" at bounding box center [868, 361] width 79 height 21
type input "$60.00"
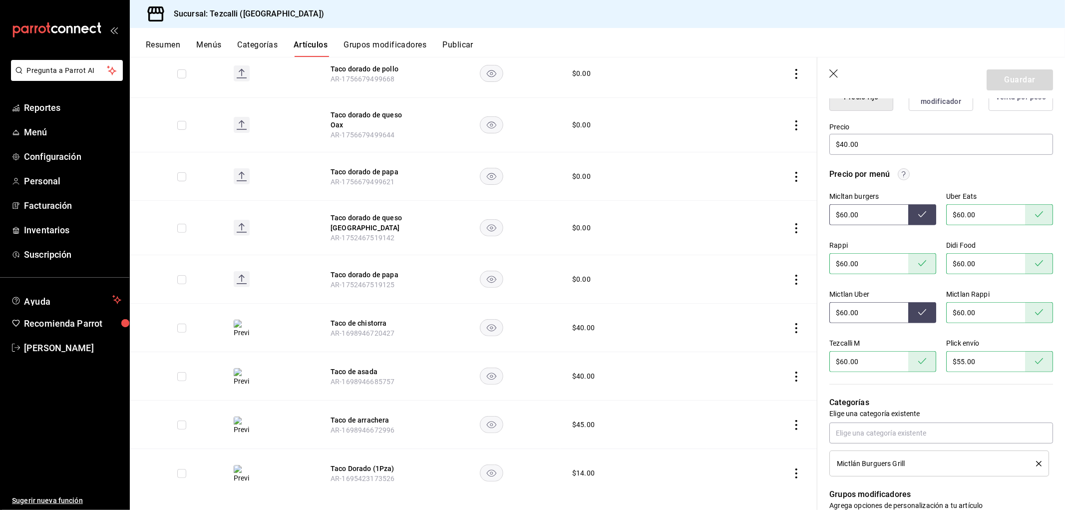
scroll to position [242, 0]
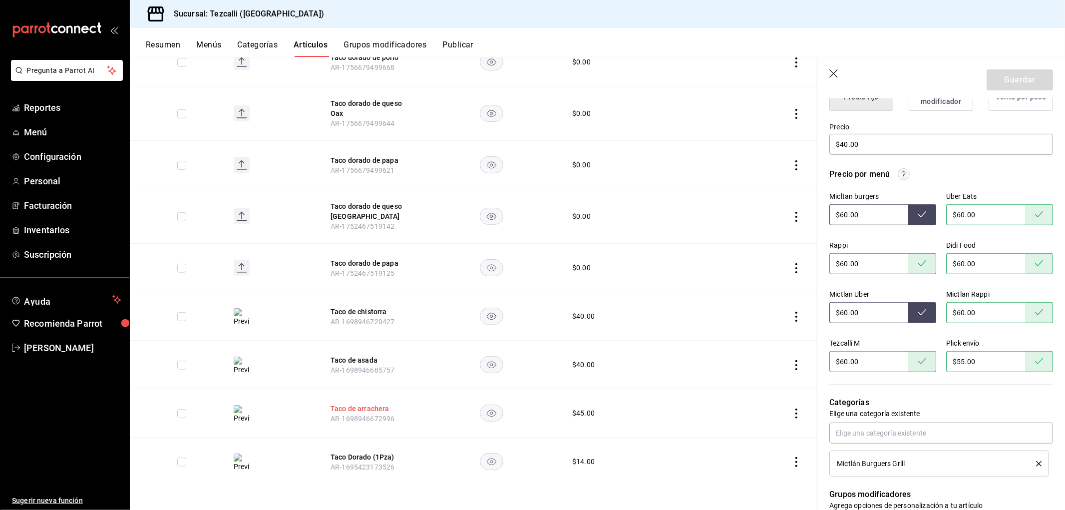
click at [361, 406] on button "Taco de arrachera" at bounding box center [371, 408] width 80 height 10
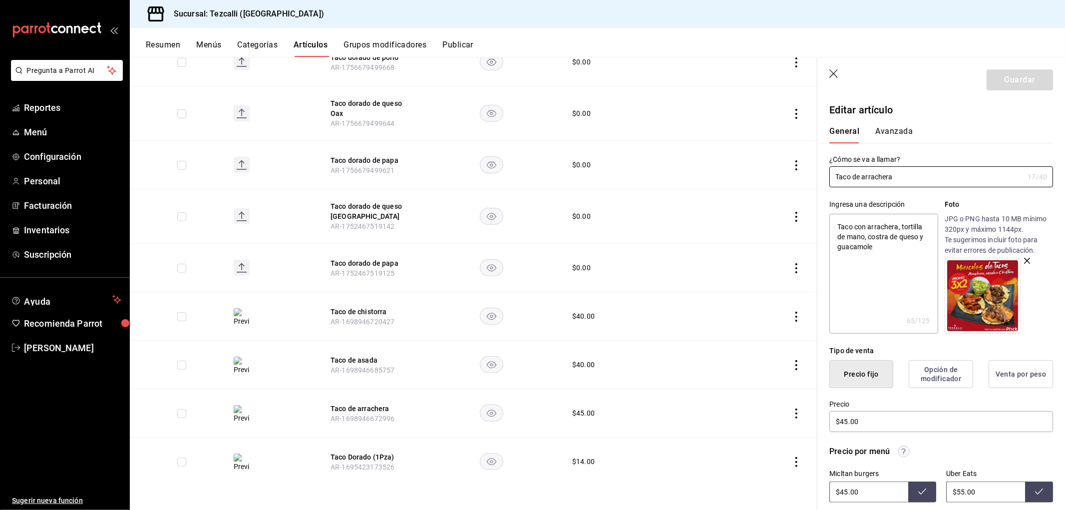
scroll to position [222, 0]
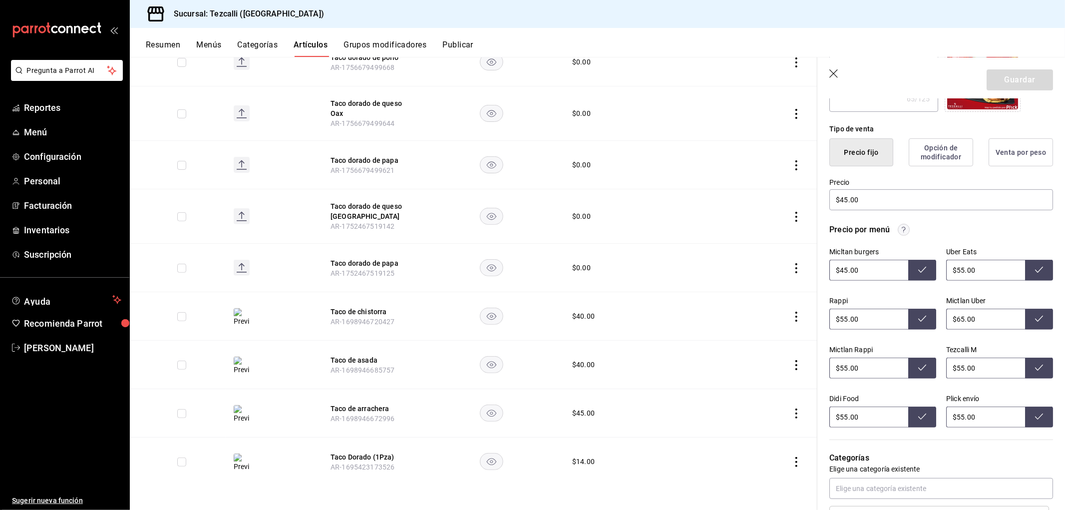
click at [885, 269] on input "$45.00" at bounding box center [868, 270] width 79 height 21
type input "$60.00"
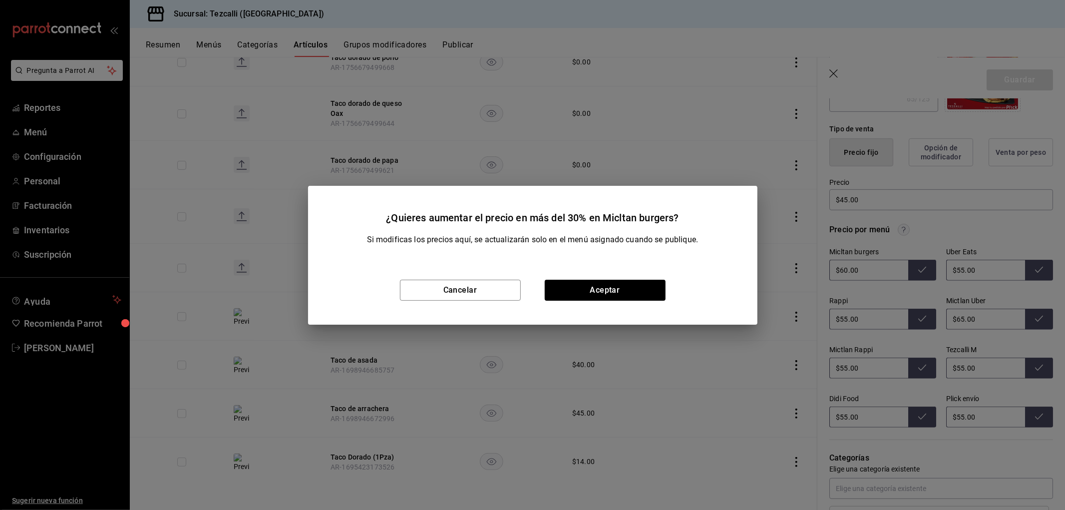
click at [577, 277] on div "Cancelar Aceptar" at bounding box center [532, 290] width 449 height 69
click at [603, 285] on button "Aceptar" at bounding box center [605, 290] width 121 height 21
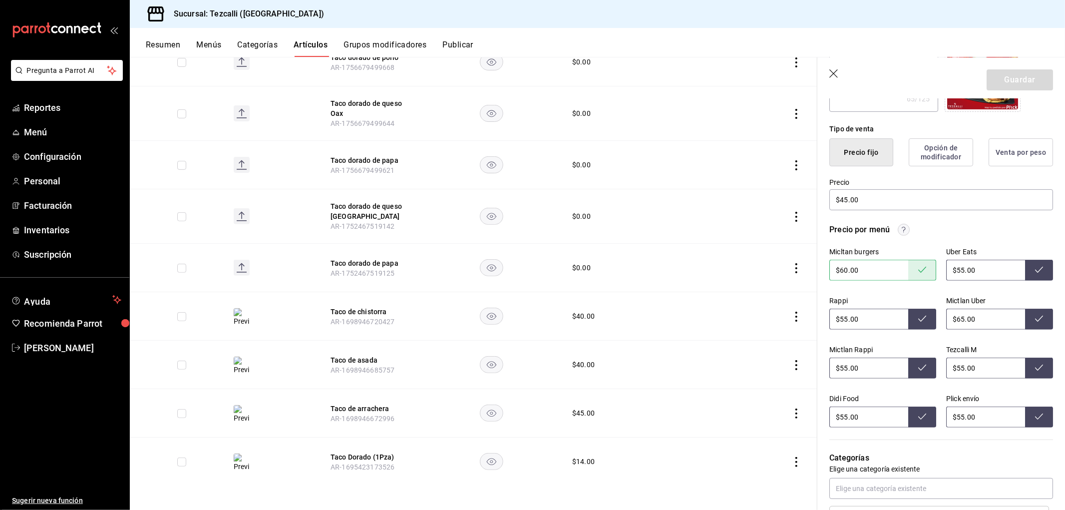
click at [999, 268] on input "$55.00" at bounding box center [985, 270] width 79 height 21
type input "$60.00"
click at [857, 330] on div "Micltan burgers $60.00 Uber Eats $60.00 Rappi $55.00 Mictlan Uber $65.00 Mictla…" at bounding box center [941, 338] width 224 height 180
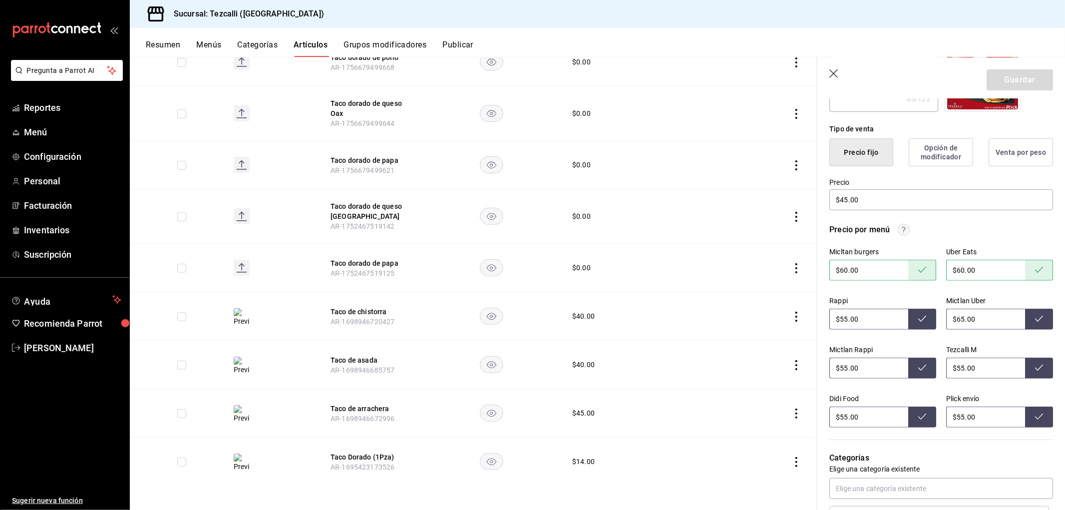
click at [856, 319] on input "$55.00" at bounding box center [868, 319] width 79 height 21
type input "$60.00"
click at [970, 312] on input "$65.00" at bounding box center [985, 319] width 79 height 21
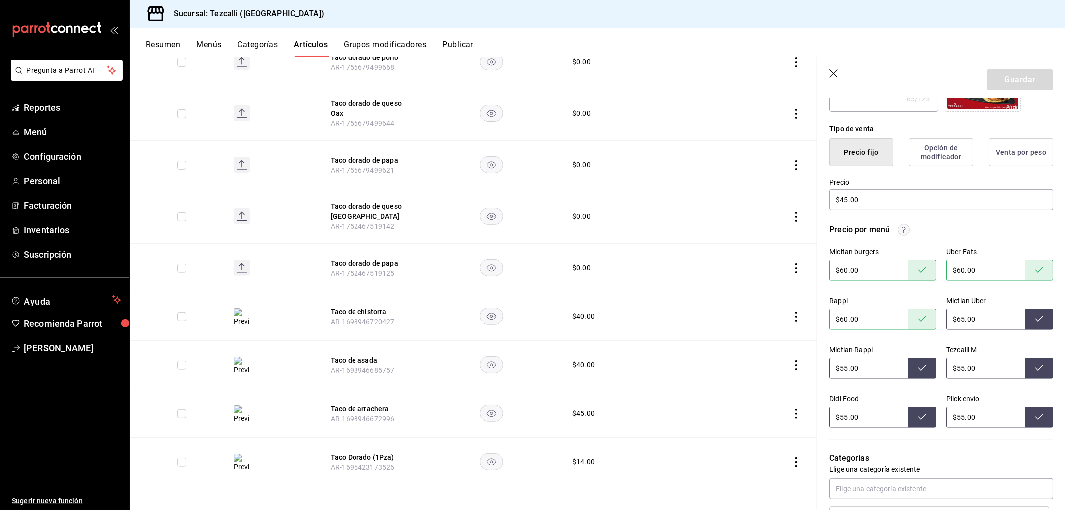
click at [970, 312] on input "$65.00" at bounding box center [985, 319] width 79 height 21
type input "$60.00"
click at [859, 368] on input "$55.00" at bounding box center [868, 368] width 79 height 21
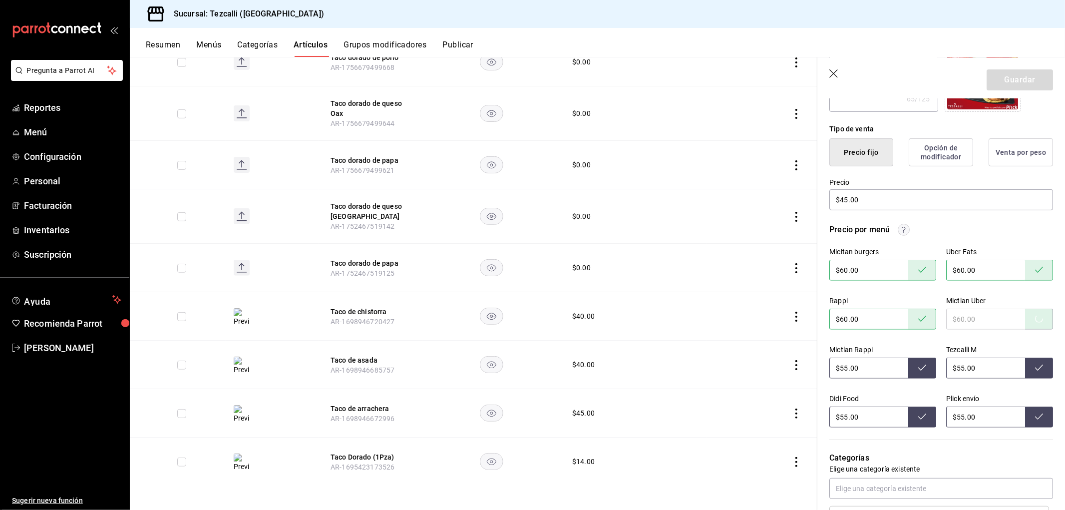
click at [859, 368] on input "$55.00" at bounding box center [868, 368] width 79 height 21
type input "$60.00"
click at [956, 362] on input "$55.00" at bounding box center [985, 368] width 79 height 21
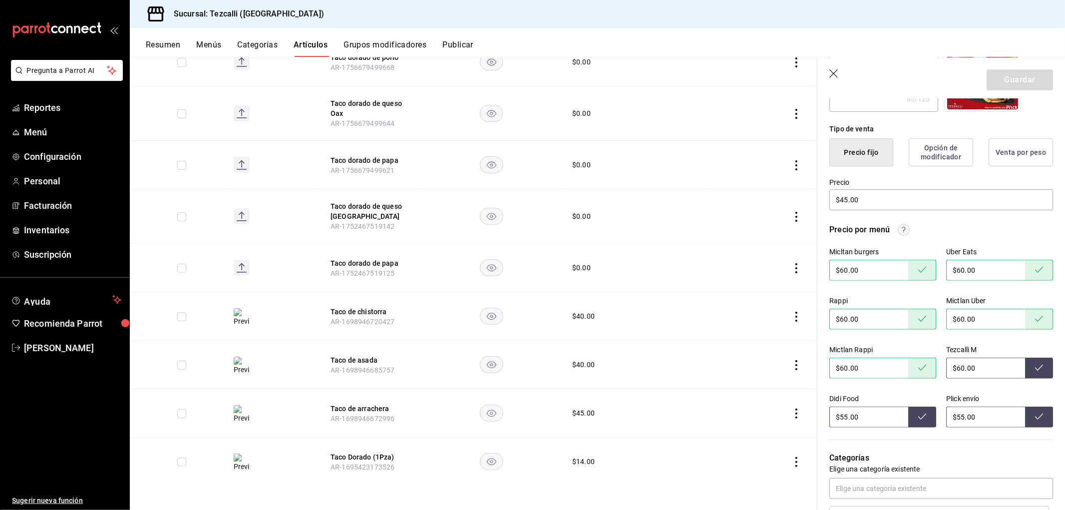
type input "$60.00"
click at [864, 412] on input "$55.00" at bounding box center [868, 416] width 79 height 21
type input "$60.00"
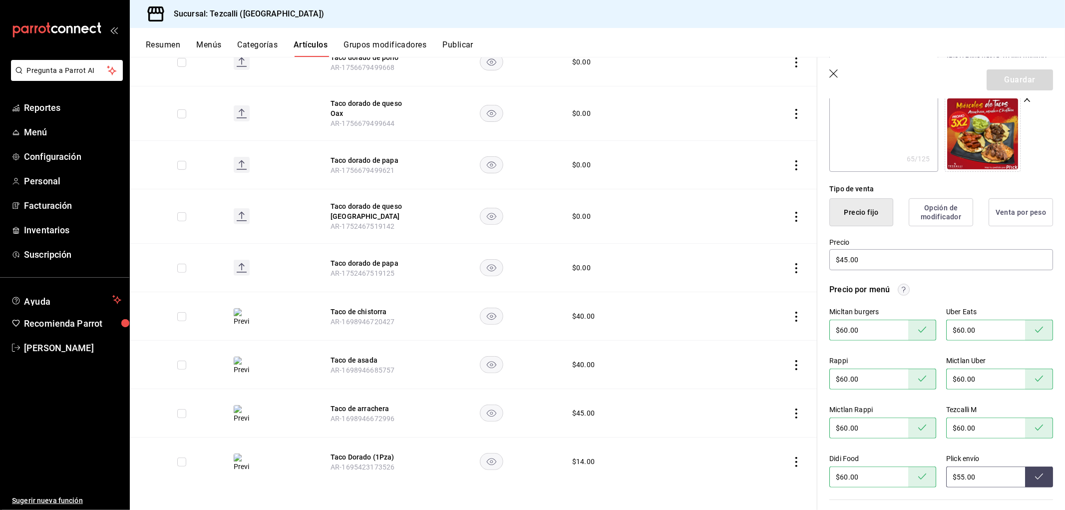
scroll to position [0, 0]
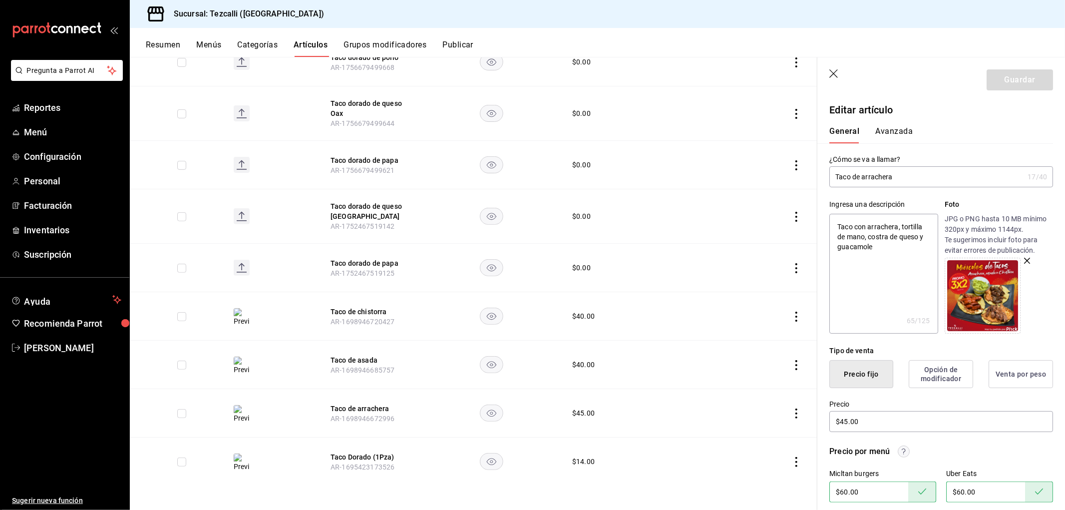
click at [833, 75] on icon "button" at bounding box center [834, 74] width 10 height 10
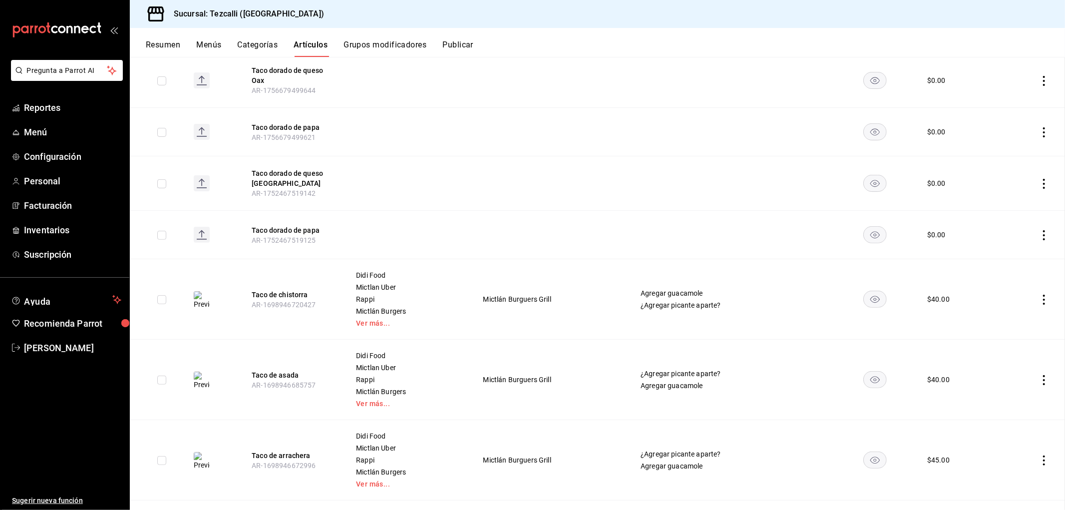
scroll to position [209, 0]
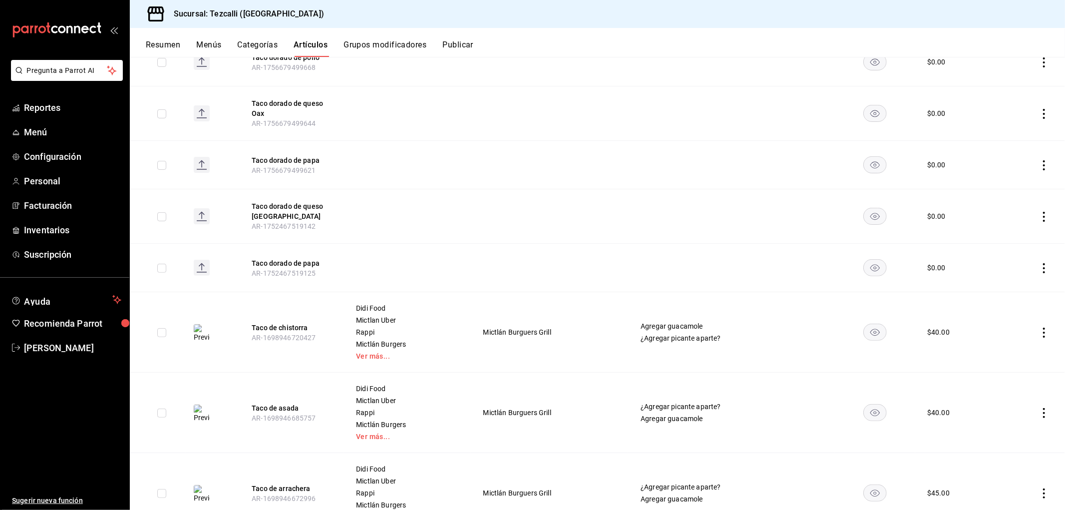
click at [460, 46] on button "Publicar" at bounding box center [457, 48] width 31 height 17
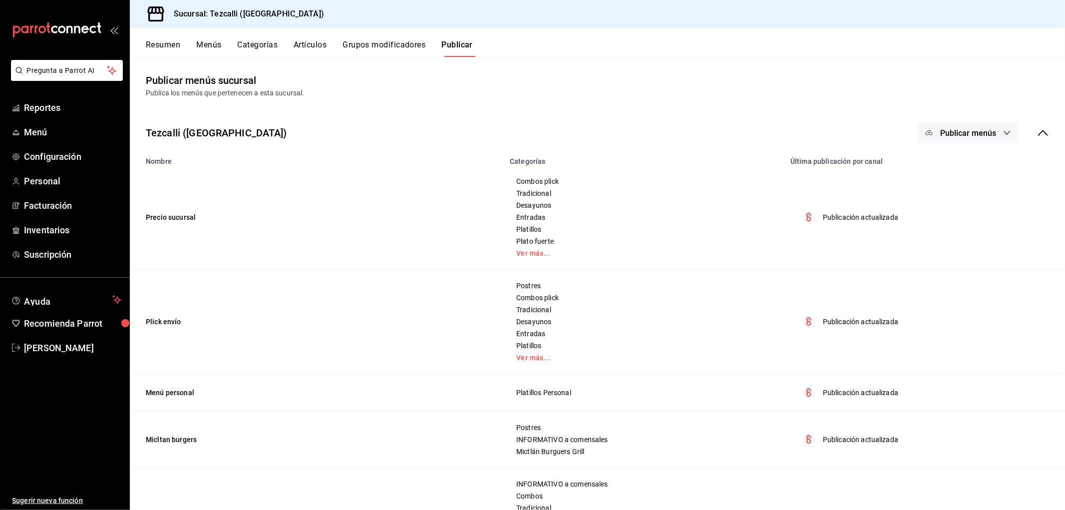
click at [960, 131] on span "Publicar menús" at bounding box center [968, 132] width 56 height 9
click at [967, 171] on li "Punto de venta" at bounding box center [961, 165] width 92 height 28
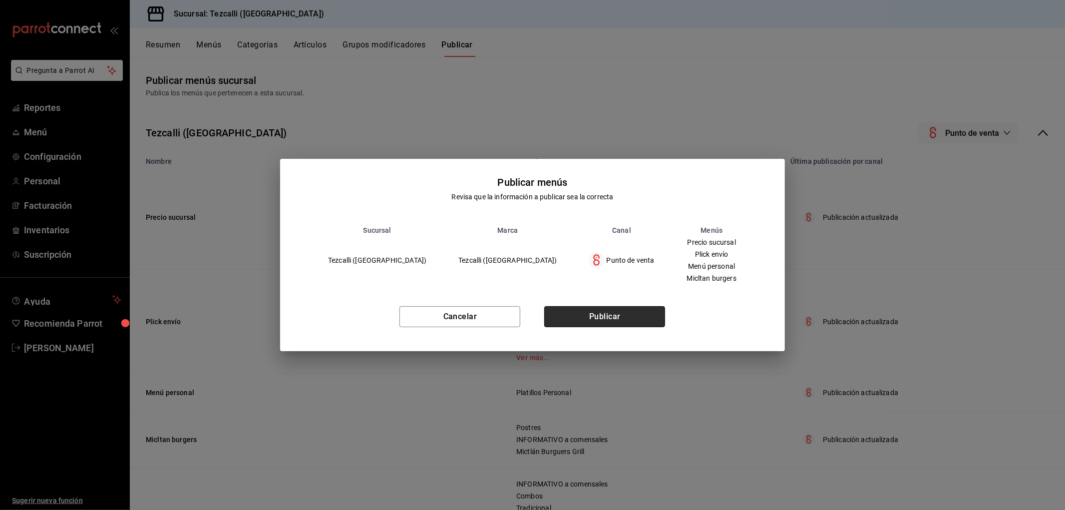
click at [607, 316] on button "Publicar" at bounding box center [604, 316] width 121 height 21
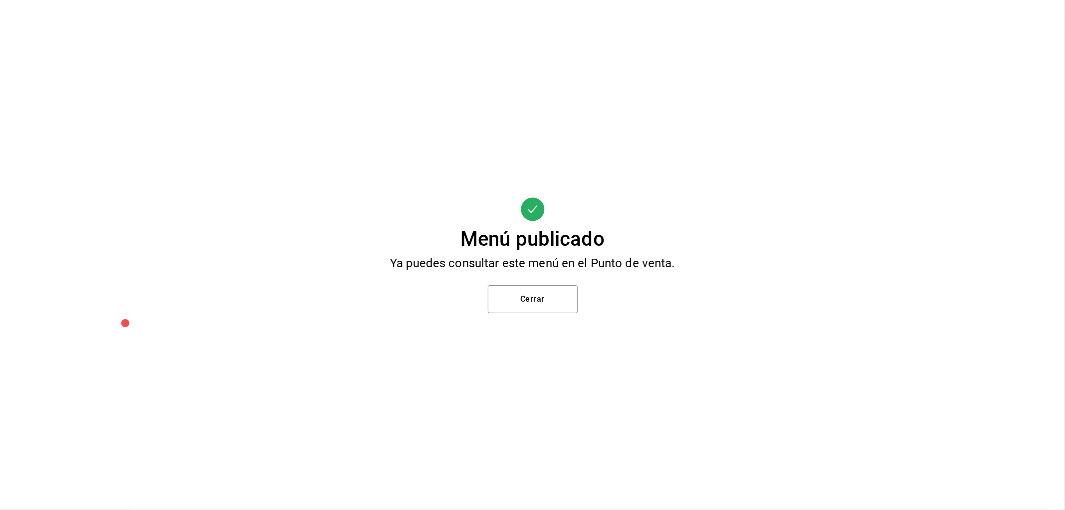
click at [553, 320] on div "Menú publicado Ya puedes consultar este menú en el Punto de venta. Cerrar" at bounding box center [532, 255] width 1065 height 510
click at [555, 309] on button "Cerrar" at bounding box center [533, 299] width 90 height 28
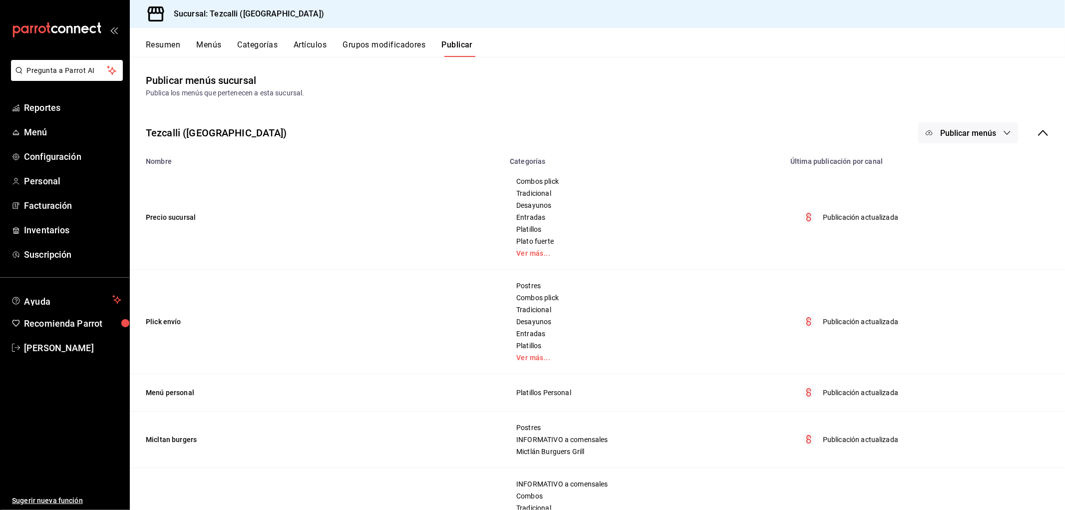
click at [977, 140] on button "Publicar menús" at bounding box center [968, 132] width 100 height 21
click at [977, 186] on li "Uber Eats" at bounding box center [961, 193] width 92 height 28
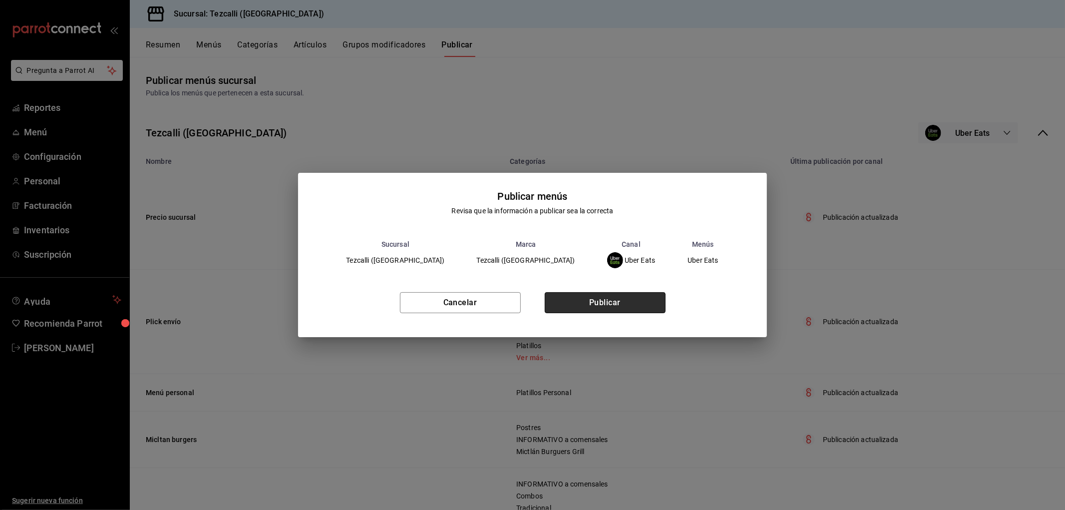
click at [601, 296] on button "Publicar" at bounding box center [605, 302] width 121 height 21
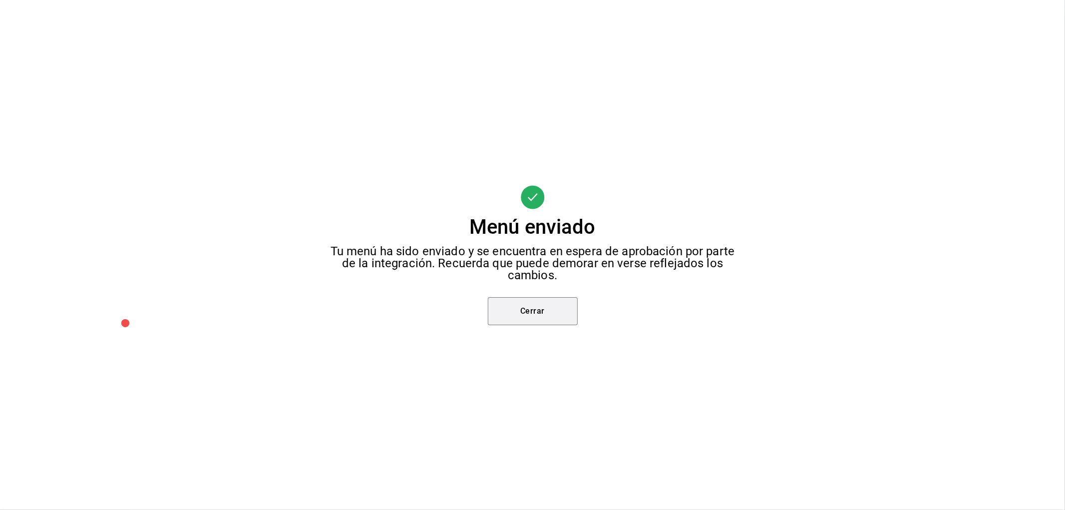
click at [546, 308] on button "Cerrar" at bounding box center [533, 311] width 90 height 28
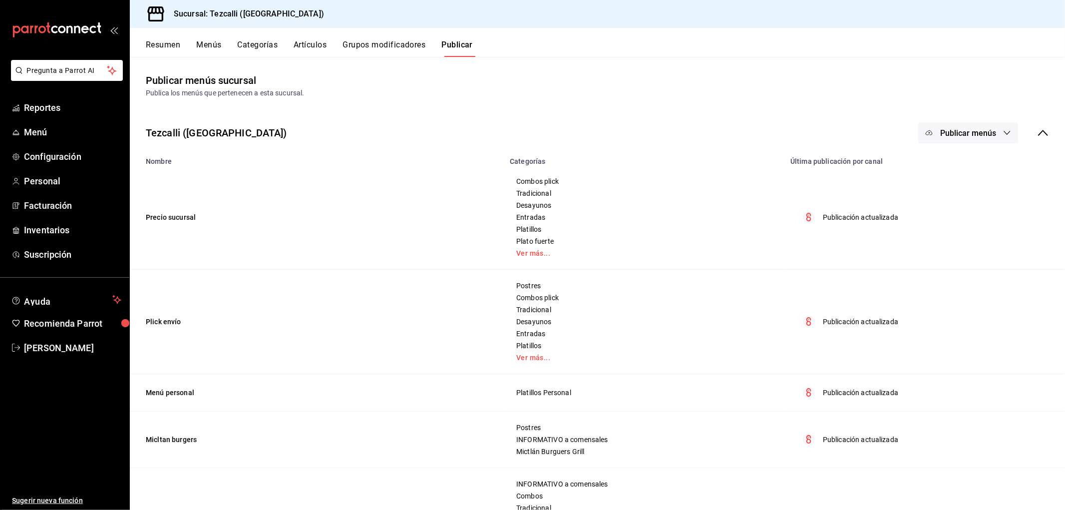
click at [1006, 133] on button "Publicar menús" at bounding box center [968, 132] width 100 height 21
click at [959, 222] on span "DiDi Food" at bounding box center [975, 221] width 48 height 10
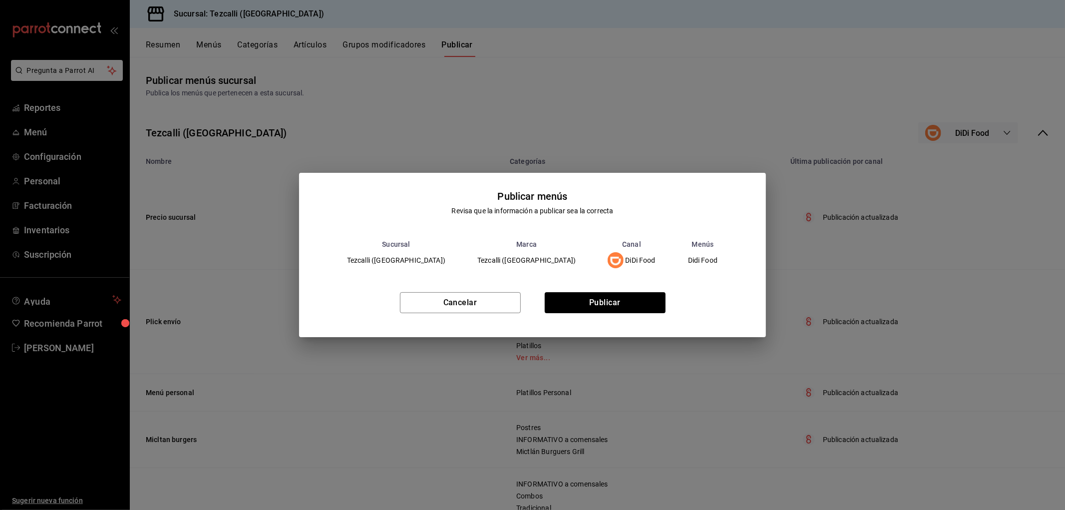
click at [572, 315] on div "Cancelar Publicar" at bounding box center [532, 306] width 467 height 61
click at [571, 305] on button "Publicar" at bounding box center [605, 302] width 121 height 21
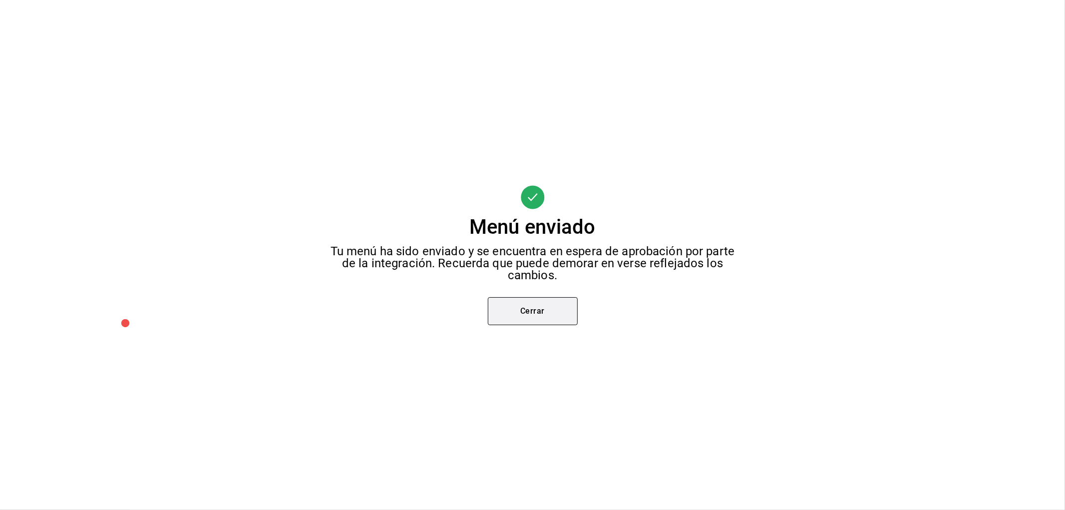
click at [527, 304] on button "Cerrar" at bounding box center [533, 311] width 90 height 28
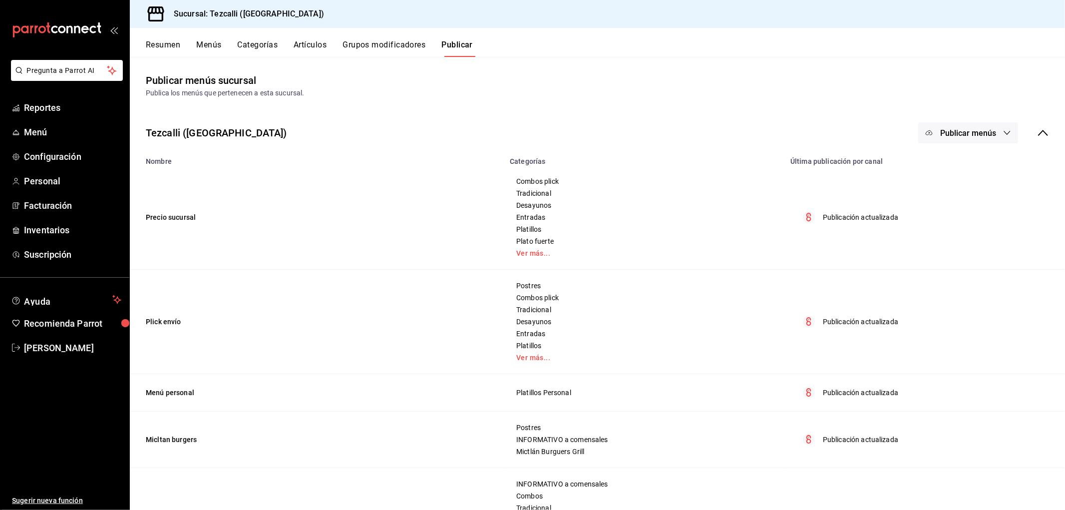
click at [927, 137] on button "Publicar menús" at bounding box center [968, 132] width 100 height 21
click at [953, 254] on span "Rappi" at bounding box center [975, 249] width 48 height 10
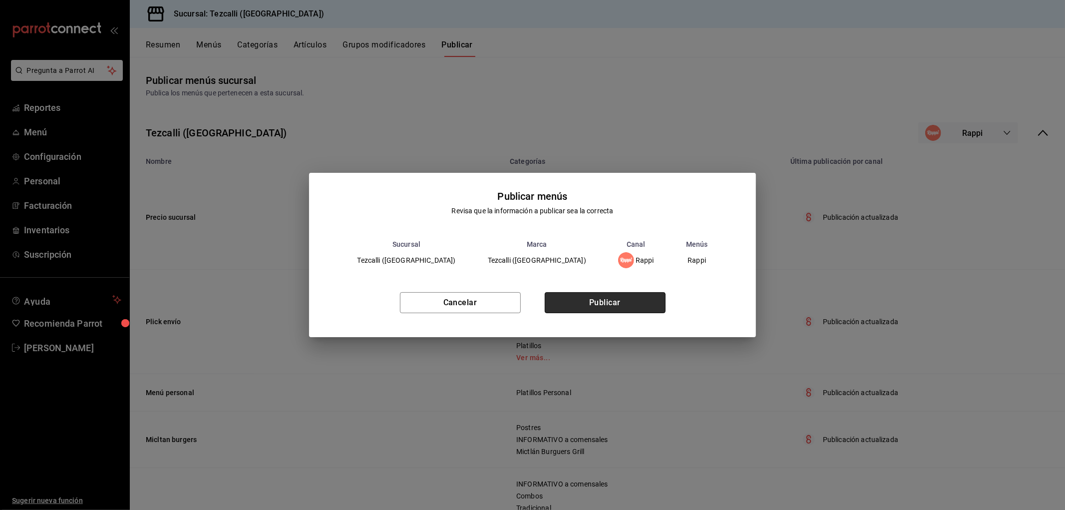
click at [594, 295] on button "Publicar" at bounding box center [605, 302] width 121 height 21
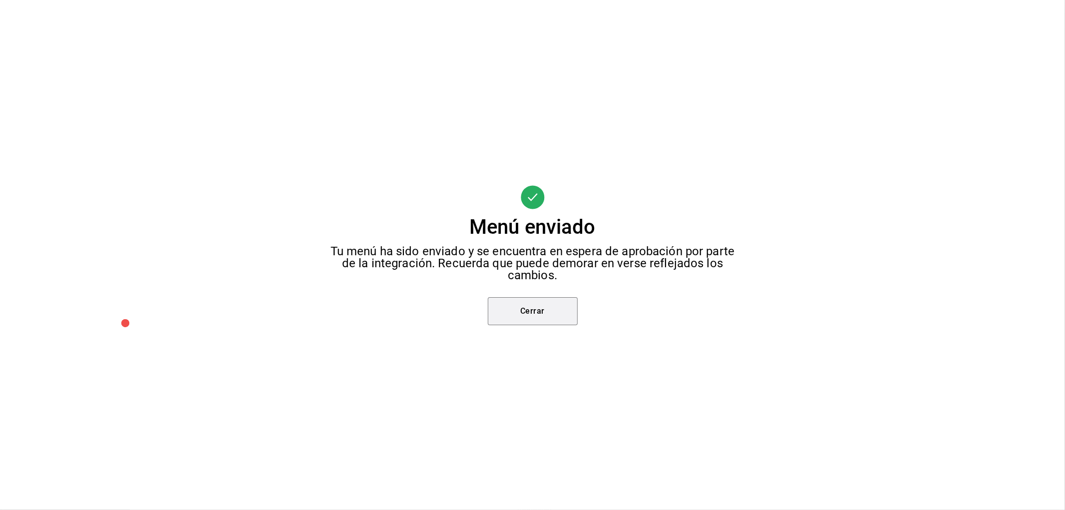
click at [531, 308] on button "Cerrar" at bounding box center [533, 311] width 90 height 28
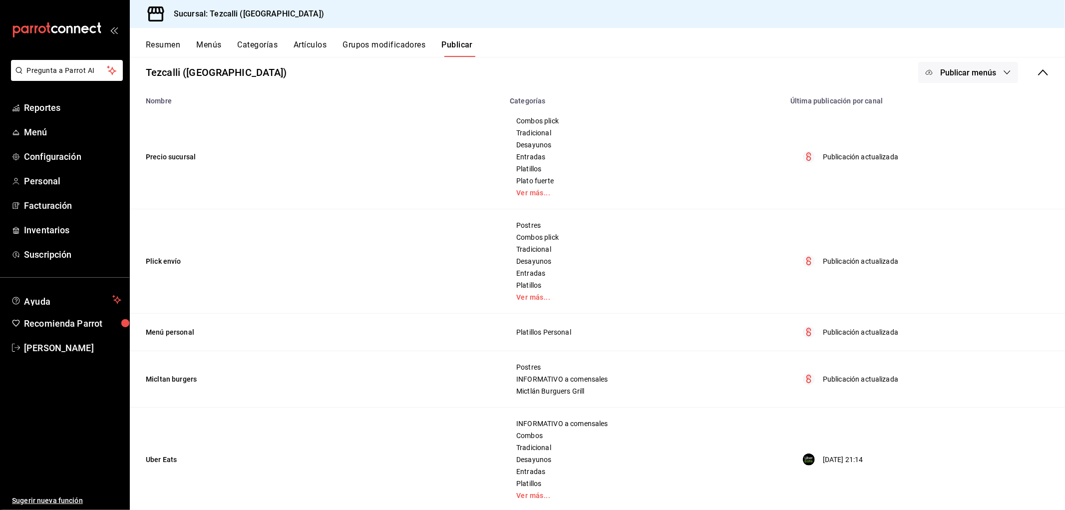
scroll to position [8, 0]
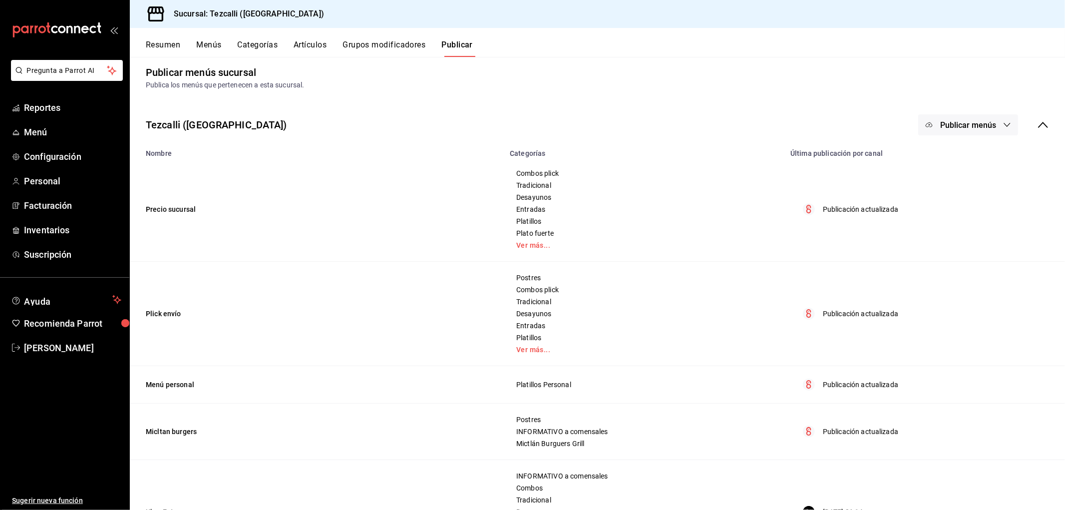
click at [1034, 133] on div "Publicar menús" at bounding box center [983, 124] width 131 height 21
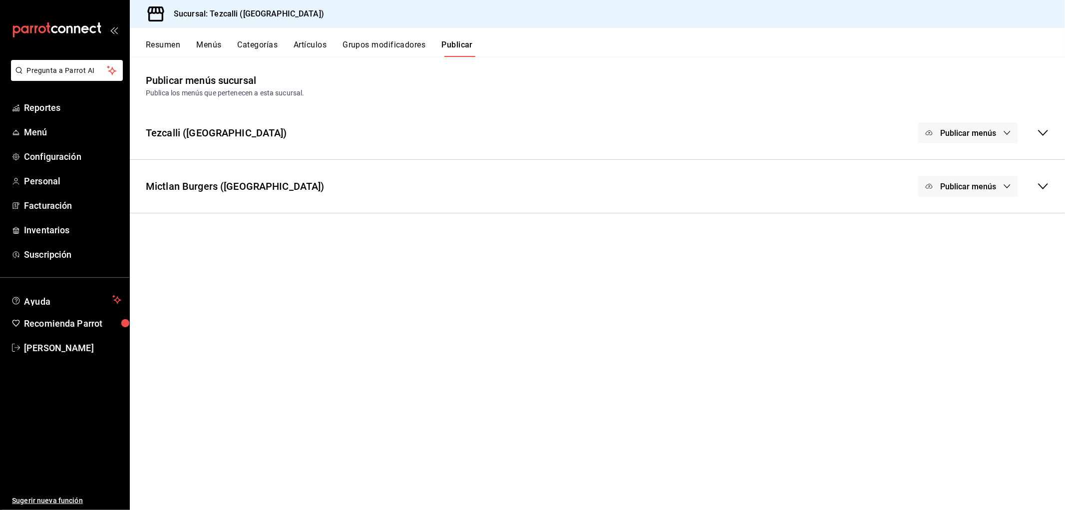
click at [989, 194] on button "Publicar menús" at bounding box center [968, 186] width 100 height 21
click at [986, 217] on span "Rappi" at bounding box center [983, 219] width 48 height 10
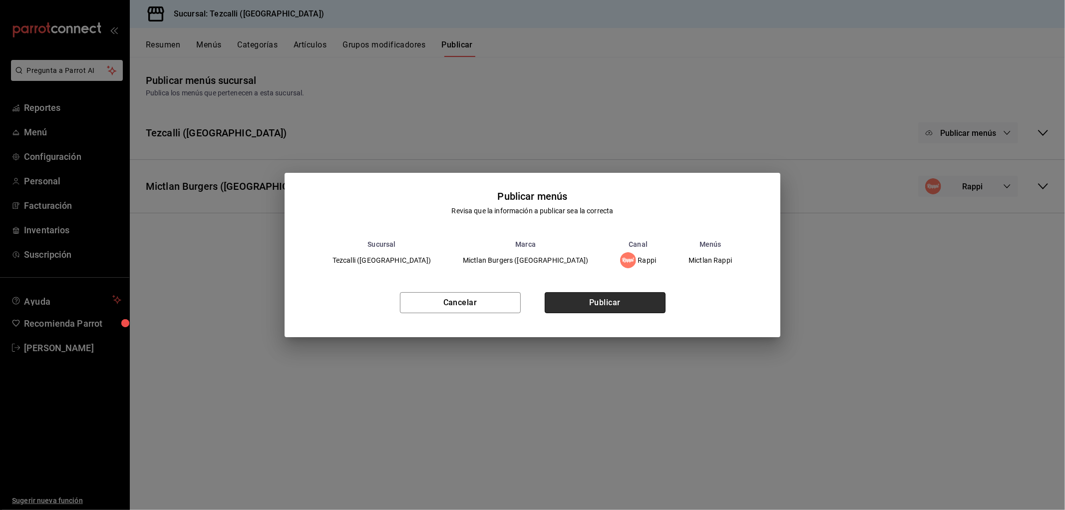
click at [647, 300] on button "Publicar" at bounding box center [605, 302] width 121 height 21
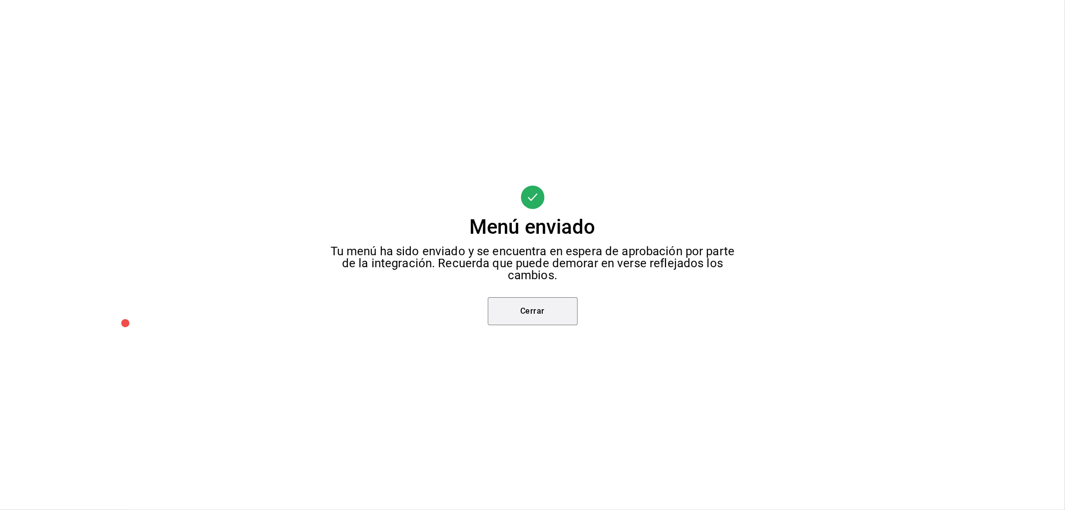
click at [535, 321] on button "Cerrar" at bounding box center [533, 311] width 90 height 28
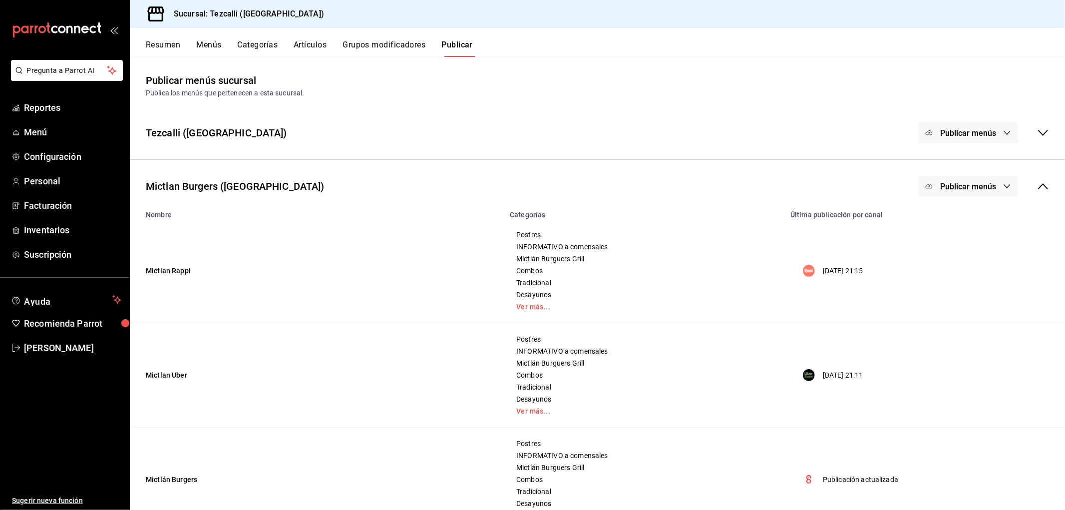
click at [974, 193] on button "Publicar menús" at bounding box center [968, 186] width 100 height 21
click at [969, 242] on span "Uber Eats" at bounding box center [975, 247] width 48 height 10
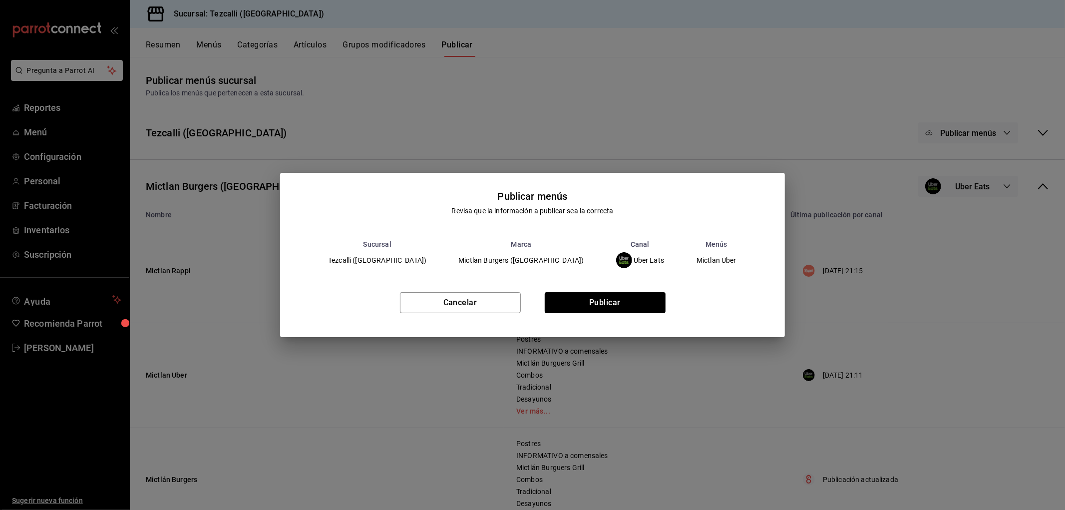
click at [606, 289] on div "Cancelar Publicar" at bounding box center [532, 306] width 505 height 61
click at [607, 294] on button "Publicar" at bounding box center [605, 302] width 121 height 21
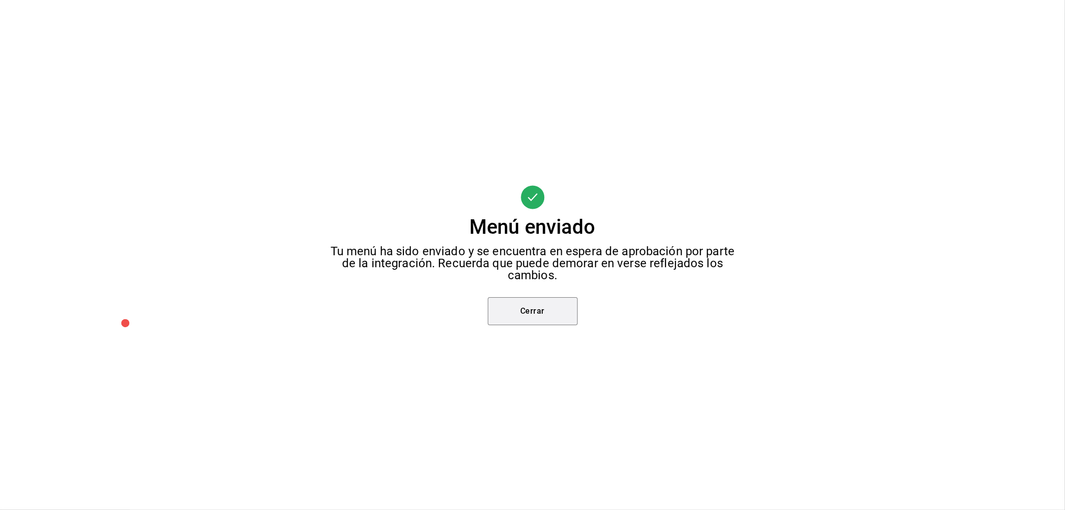
click at [534, 320] on button "Cerrar" at bounding box center [533, 311] width 90 height 28
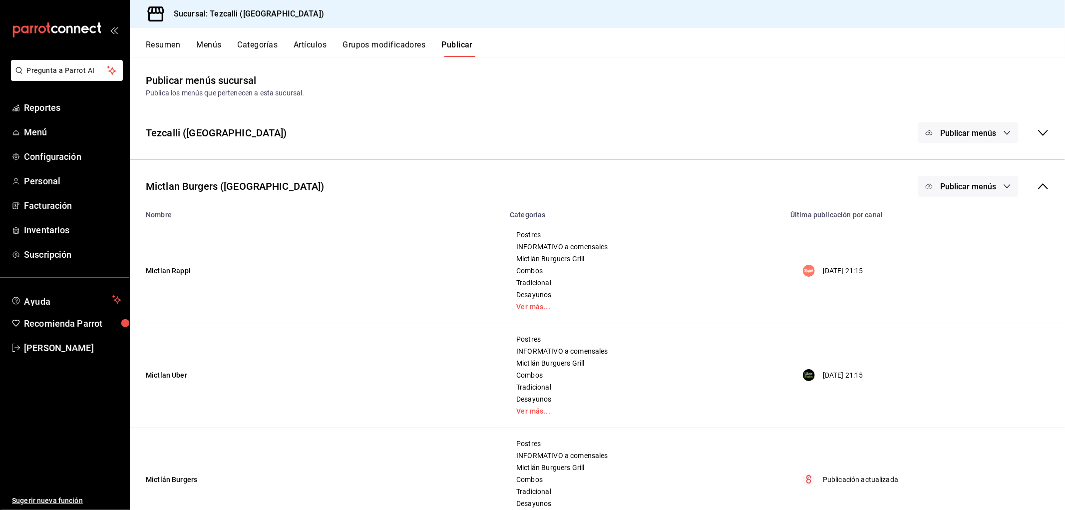
click at [956, 193] on button "Publicar menús" at bounding box center [968, 186] width 100 height 21
click at [960, 303] on span "DiDi Food" at bounding box center [975, 303] width 48 height 10
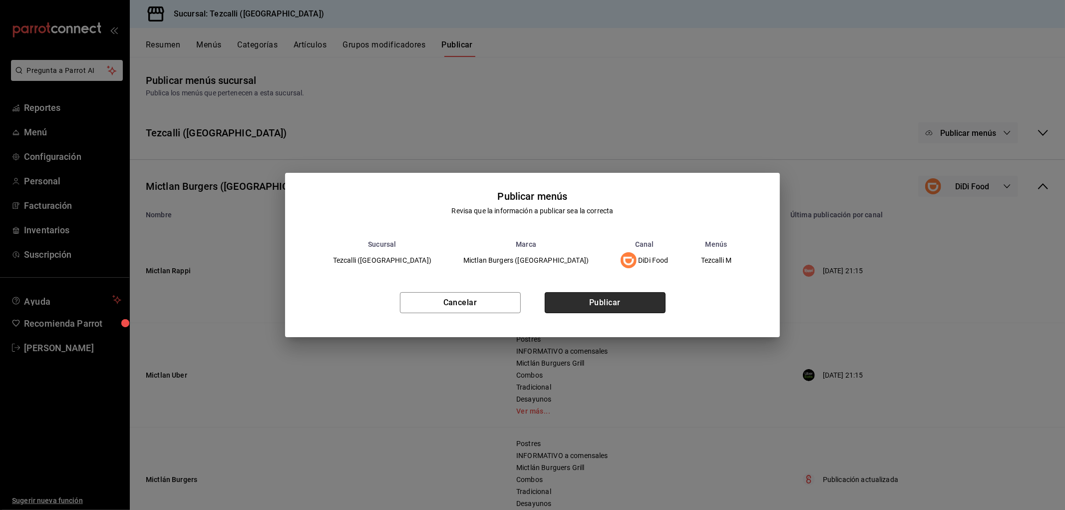
click at [560, 302] on button "Publicar" at bounding box center [605, 302] width 121 height 21
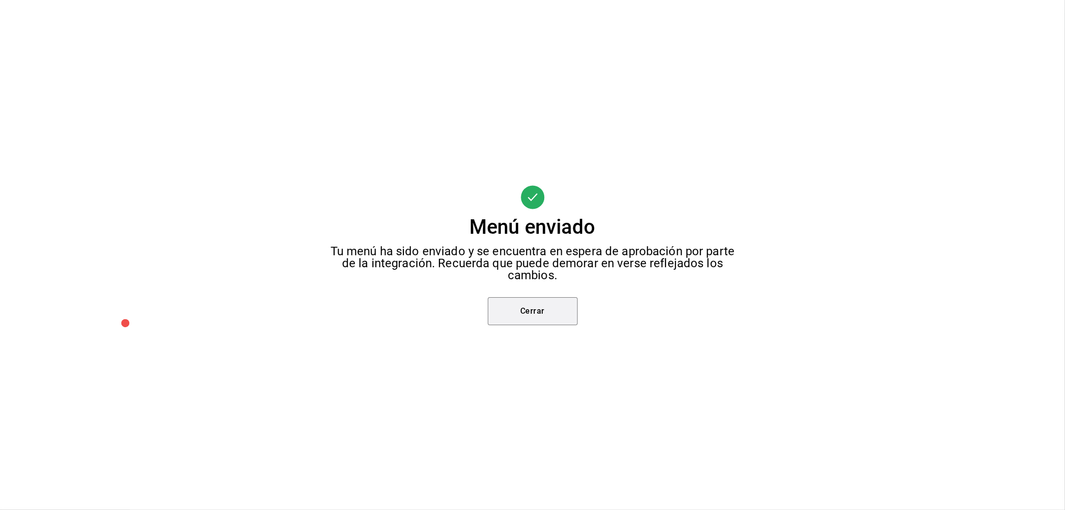
click at [553, 322] on button "Cerrar" at bounding box center [533, 311] width 90 height 28
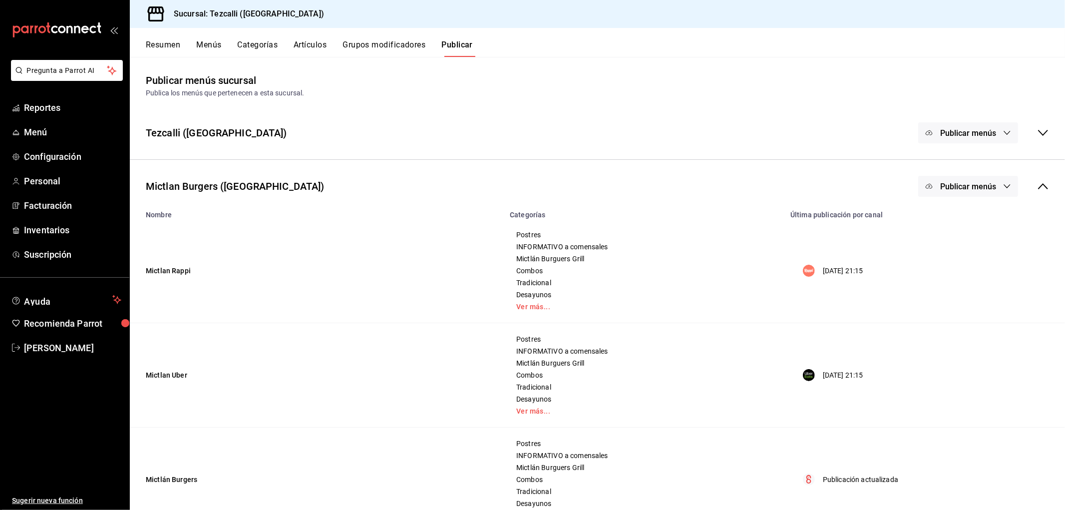
click at [182, 40] on div "Resumen Menús Categorías Artículos Grupos modificadores Publicar" at bounding box center [605, 48] width 919 height 17
click at [161, 45] on button "Resumen" at bounding box center [163, 48] width 34 height 17
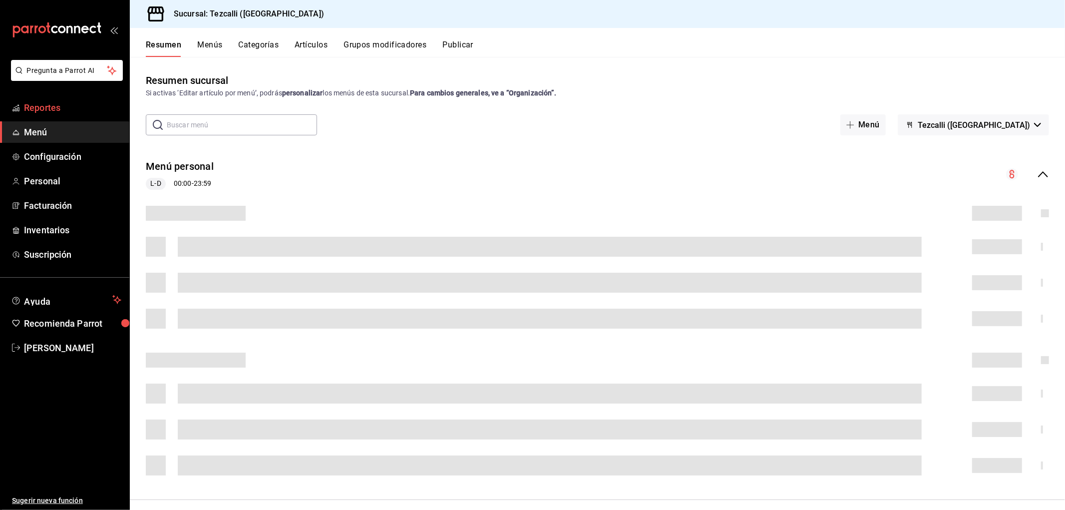
click at [55, 117] on link "Reportes" at bounding box center [64, 107] width 129 height 21
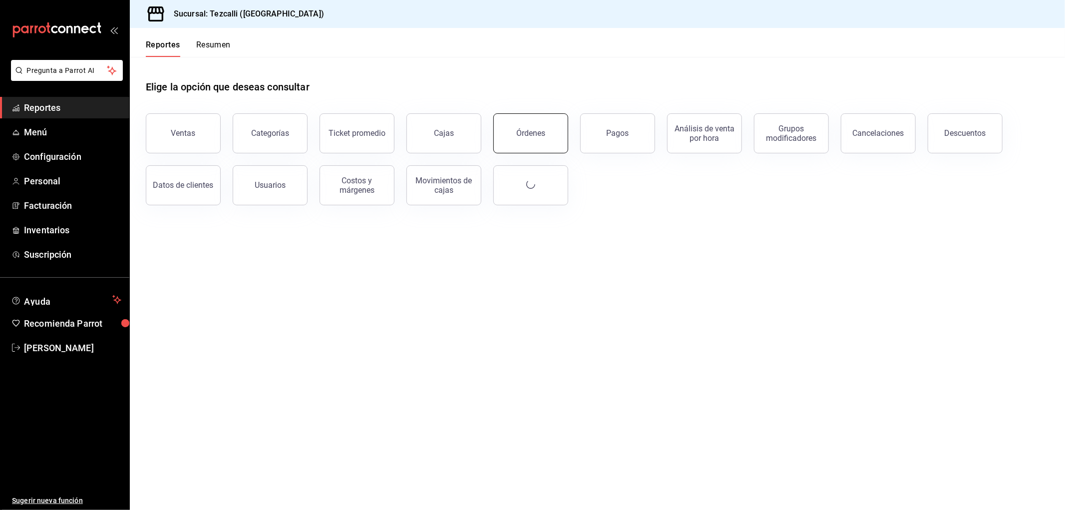
click at [539, 136] on div "Órdenes" at bounding box center [530, 132] width 29 height 9
